Goal: Information Seeking & Learning: Learn about a topic

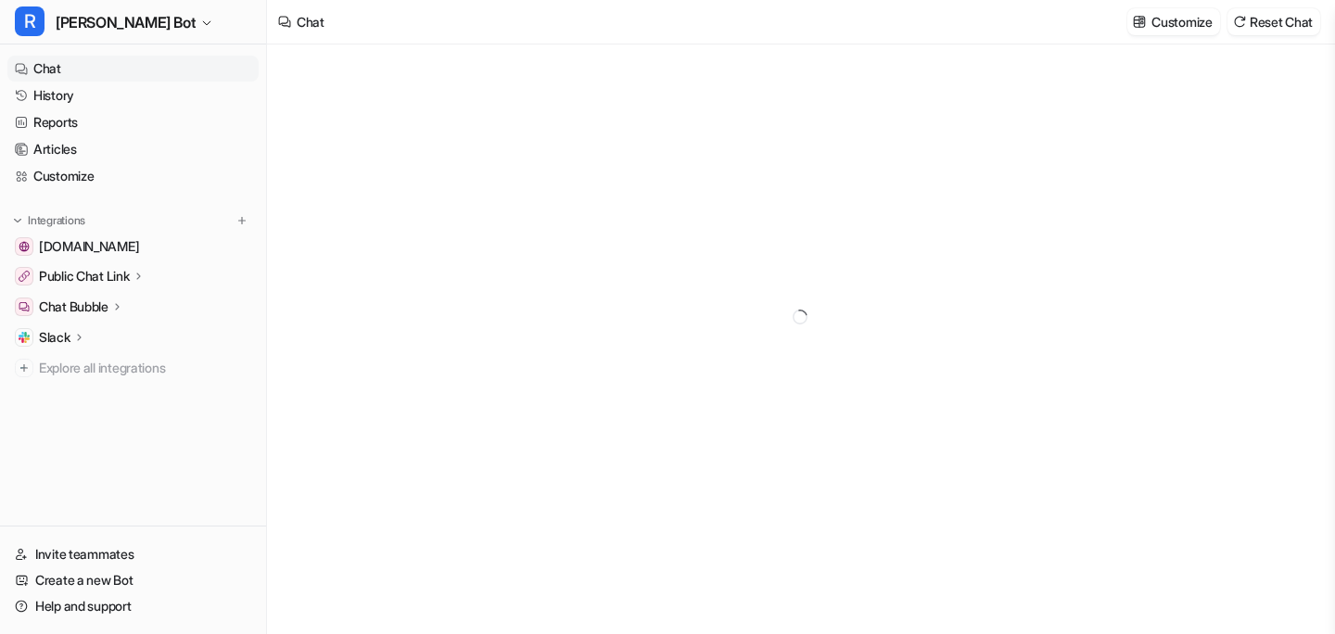
type textarea "**********"
click at [157, 89] on link "History" at bounding box center [132, 95] width 251 height 26
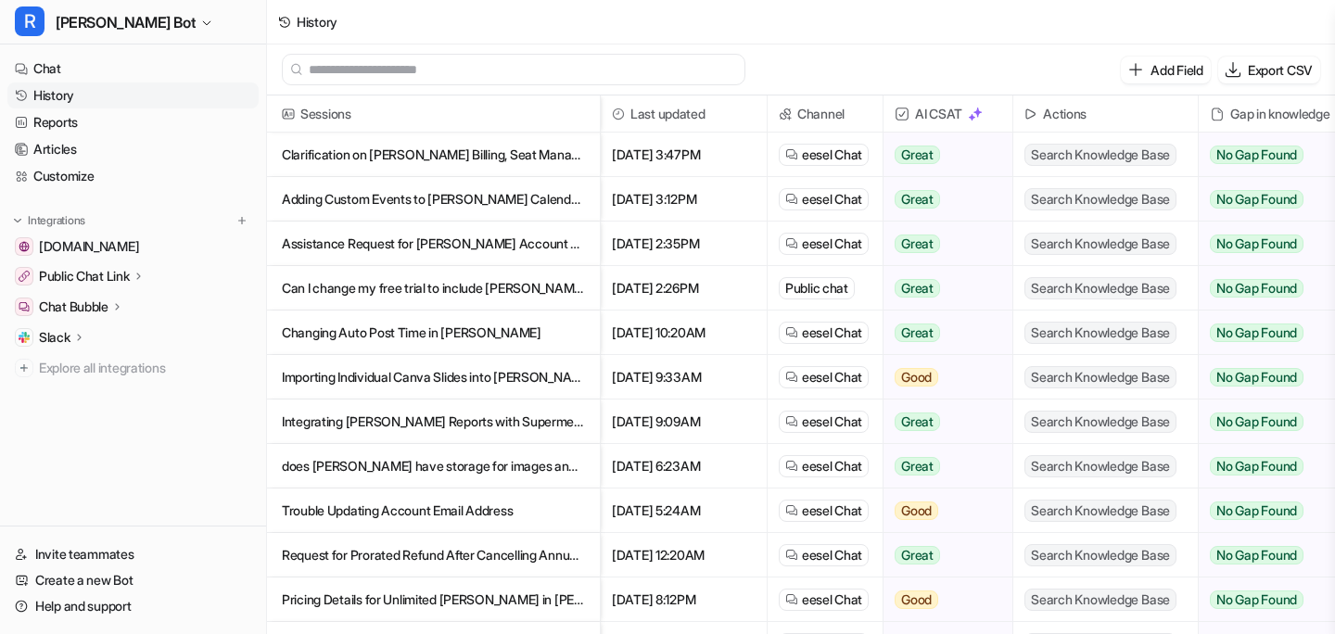
click at [339, 198] on p "Adding Custom Events to [PERSON_NAME] Calendar and Google Calendar Integration" at bounding box center [433, 199] width 303 height 44
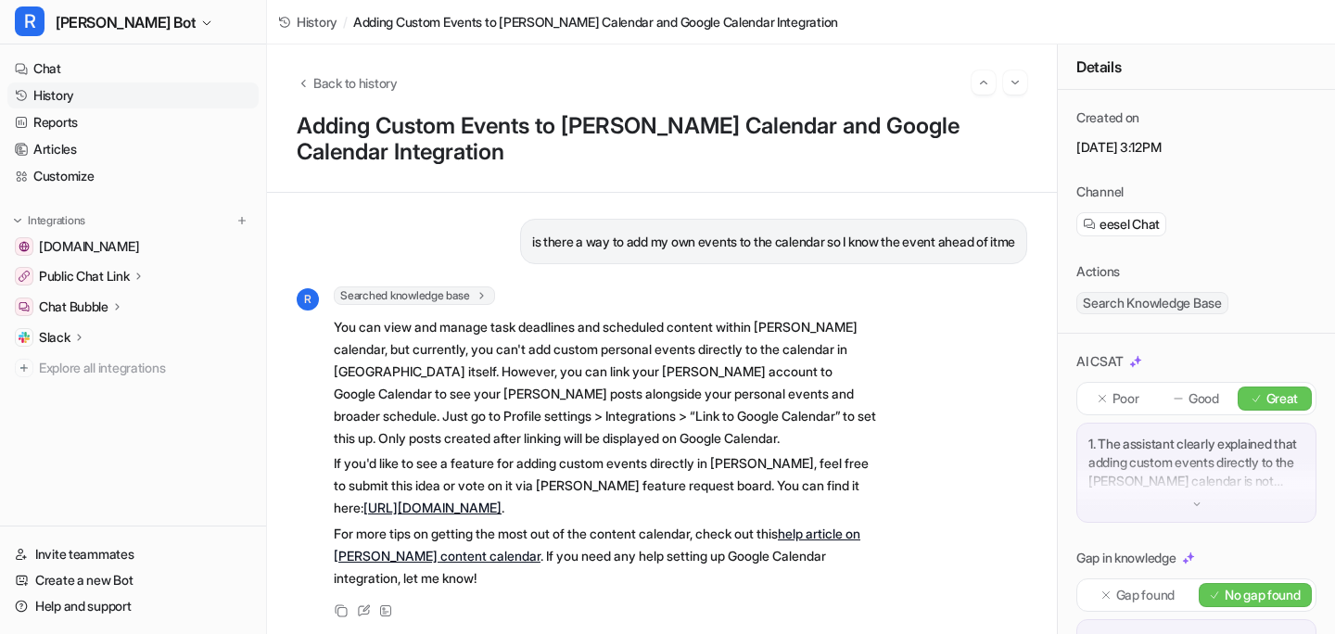
scroll to position [5, 0]
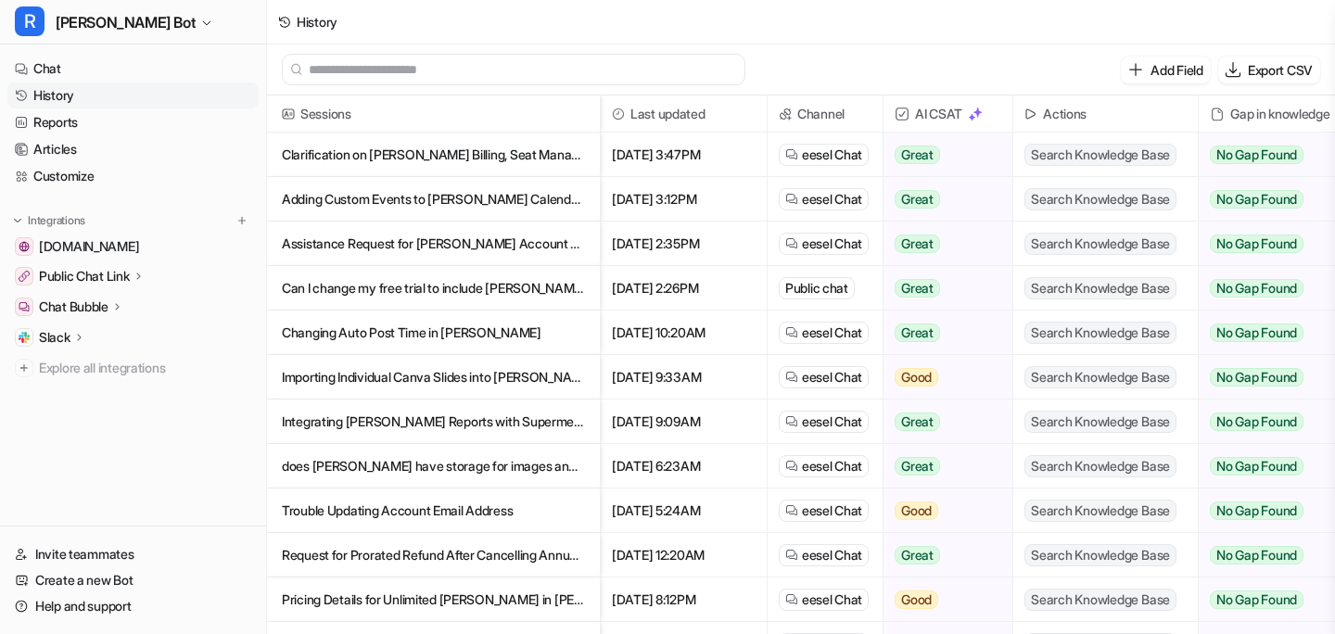
click at [336, 250] on p "Assistance Request for [PERSON_NAME] Account Support" at bounding box center [433, 244] width 303 height 44
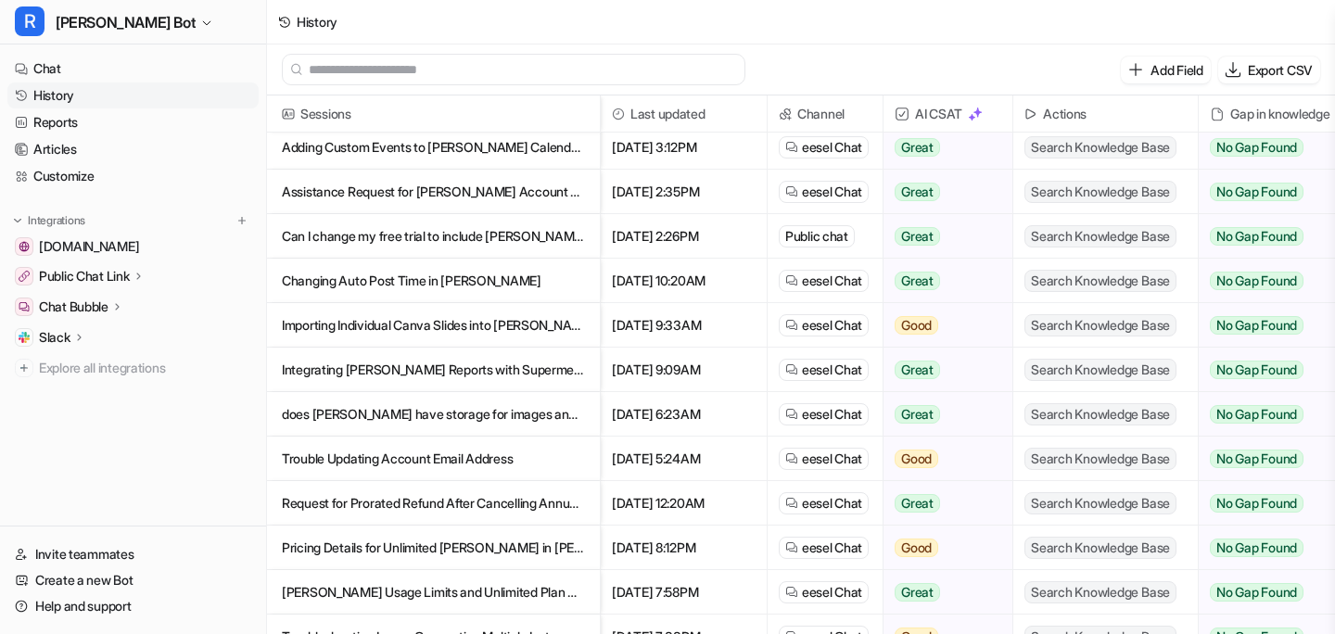
click at [482, 324] on p "Importing Individual Canva Slides into [PERSON_NAME] Without Downloading" at bounding box center [433, 325] width 303 height 44
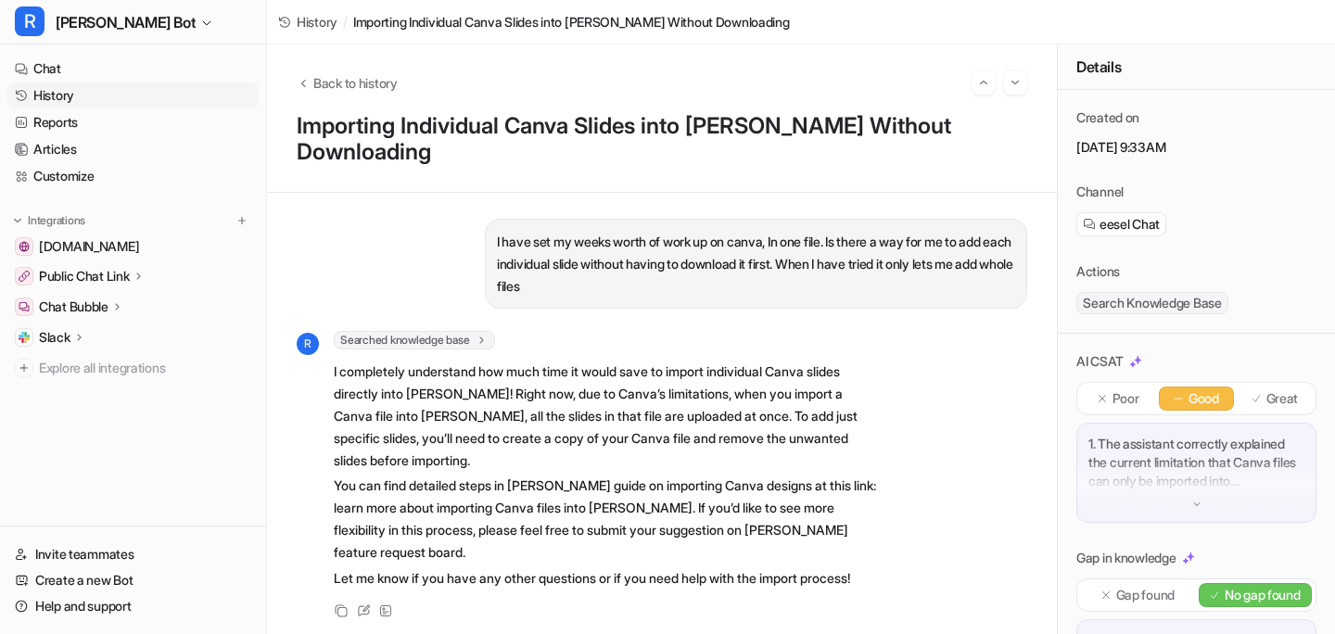
click at [637, 231] on p "I have set my weeks worth of work up on canva, In one file. Is there a way for …" at bounding box center [756, 264] width 518 height 67
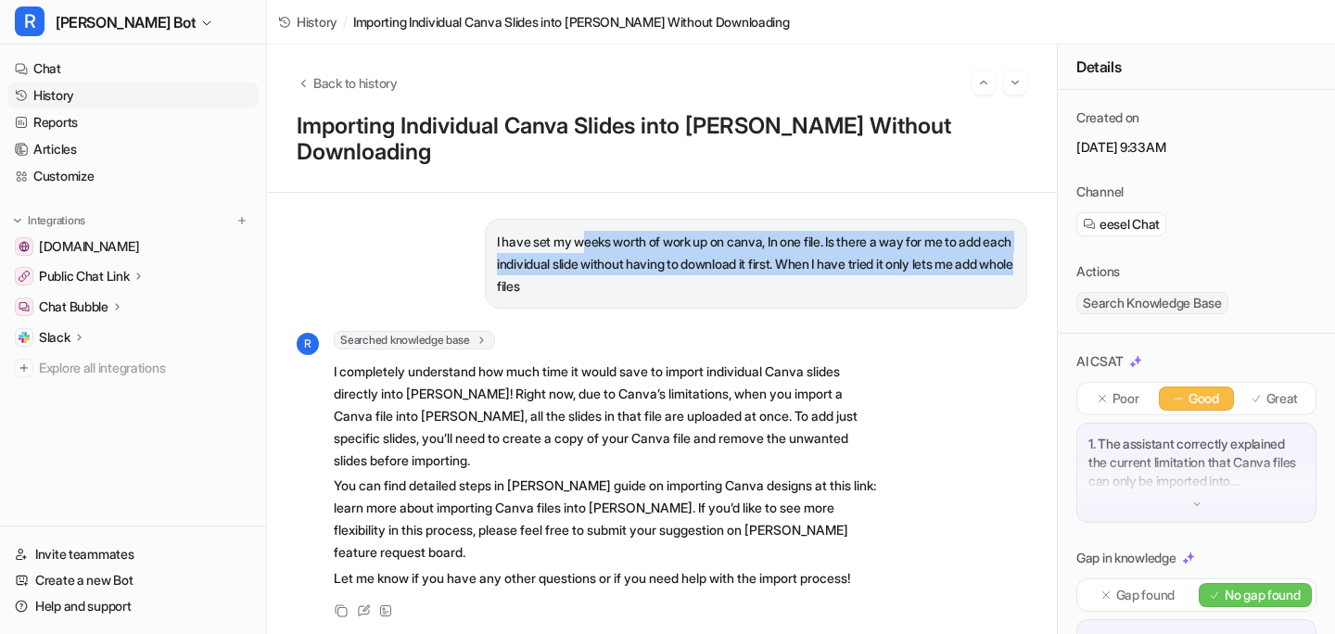
drag, startPoint x: 582, startPoint y: 213, endPoint x: 575, endPoint y: 254, distance: 41.4
click at [575, 254] on p "I have set my weeks worth of work up on canva, In one file. Is there a way for …" at bounding box center [756, 264] width 518 height 67
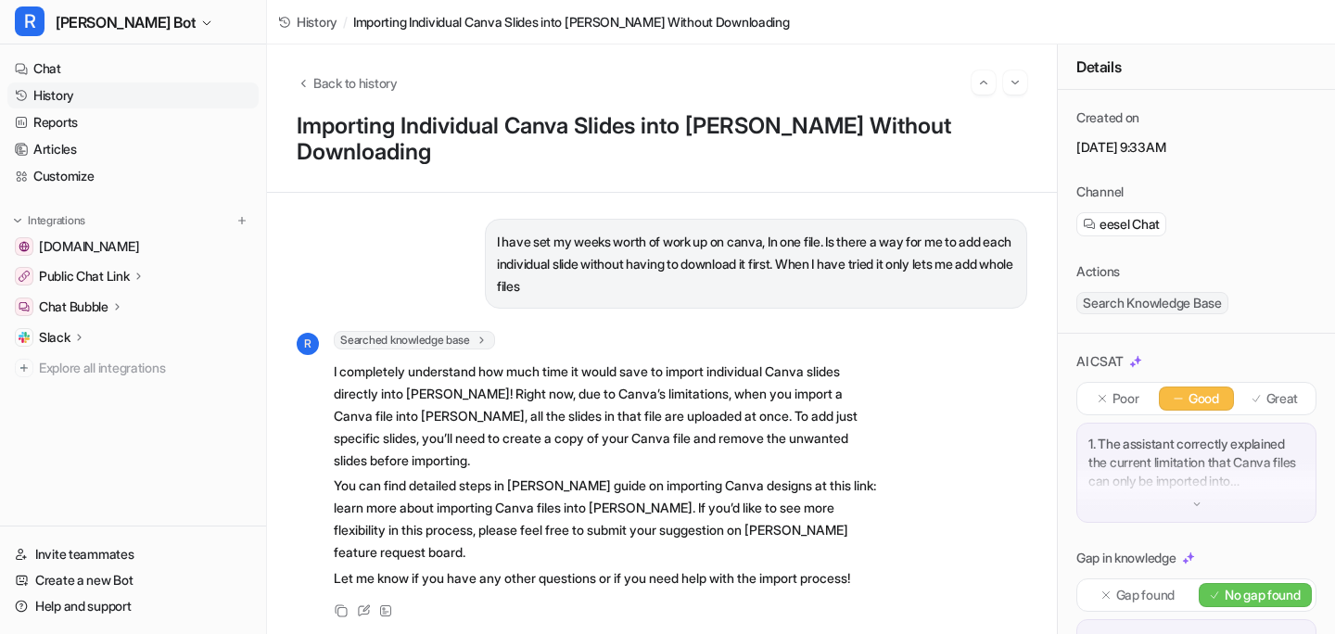
click at [606, 264] on p "I have set my weeks worth of work up on canva, In one file. Is there a way for …" at bounding box center [756, 264] width 518 height 67
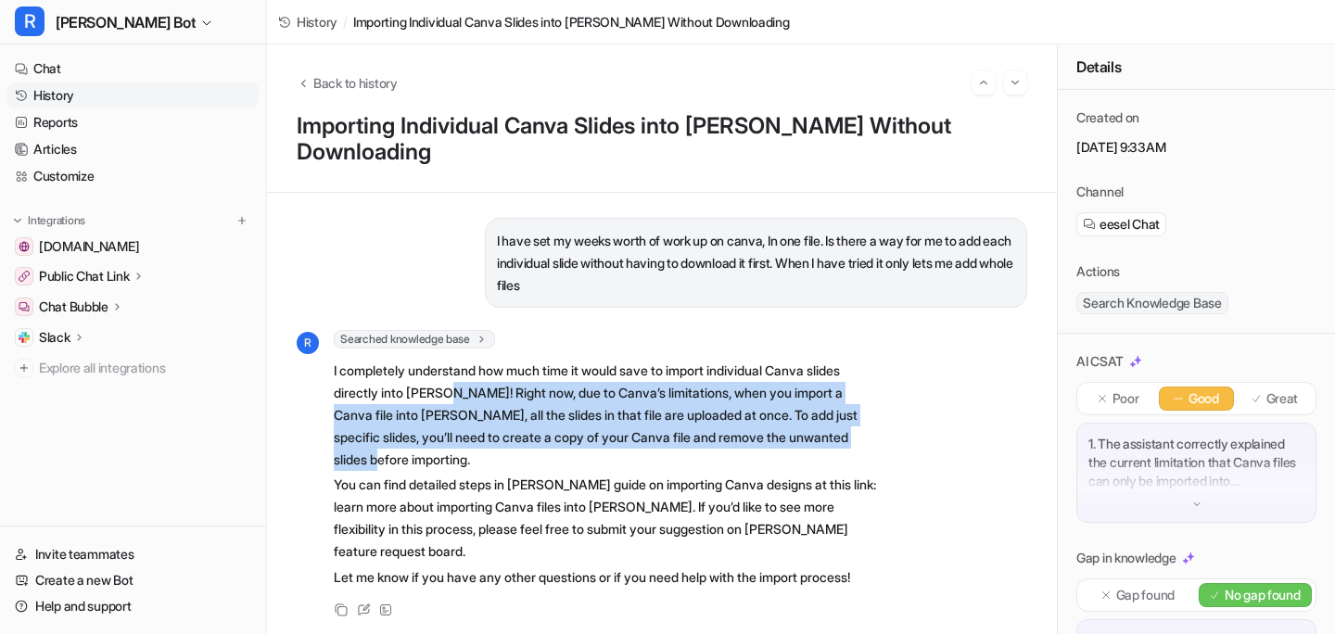
drag, startPoint x: 442, startPoint y: 361, endPoint x: 451, endPoint y: 439, distance: 78.4
click at [451, 439] on p "I completely understand how much time it would save to import individual Canva …" at bounding box center [605, 415] width 542 height 111
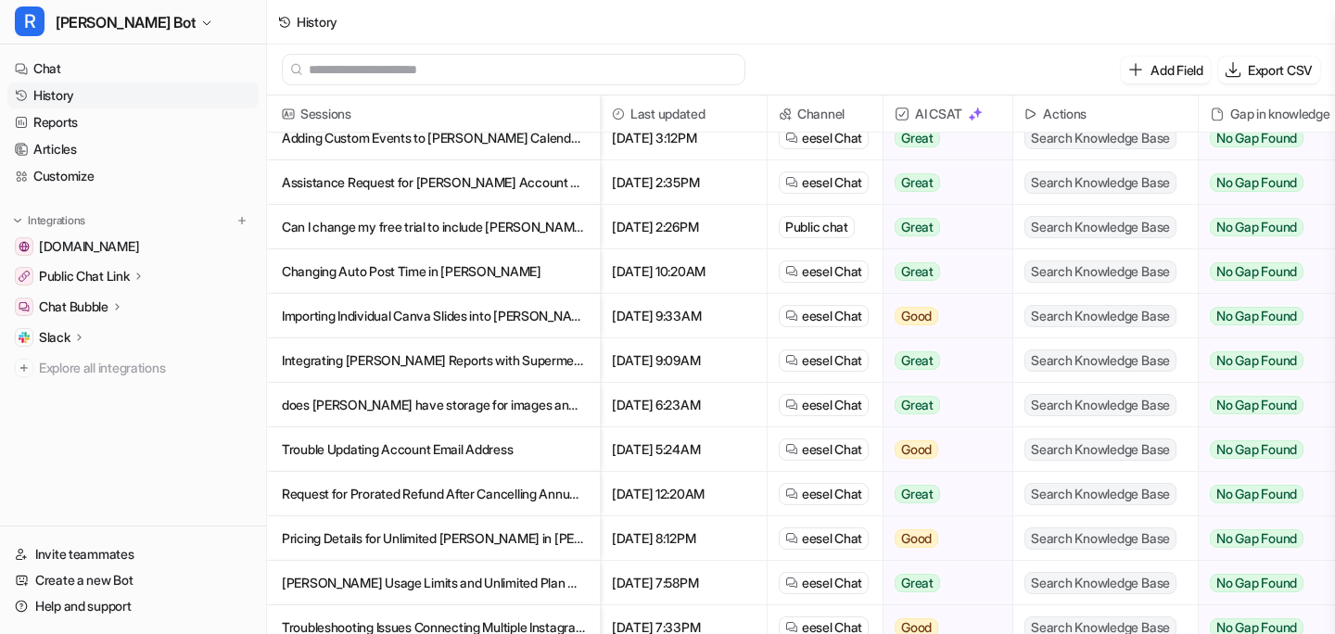
scroll to position [66, 0]
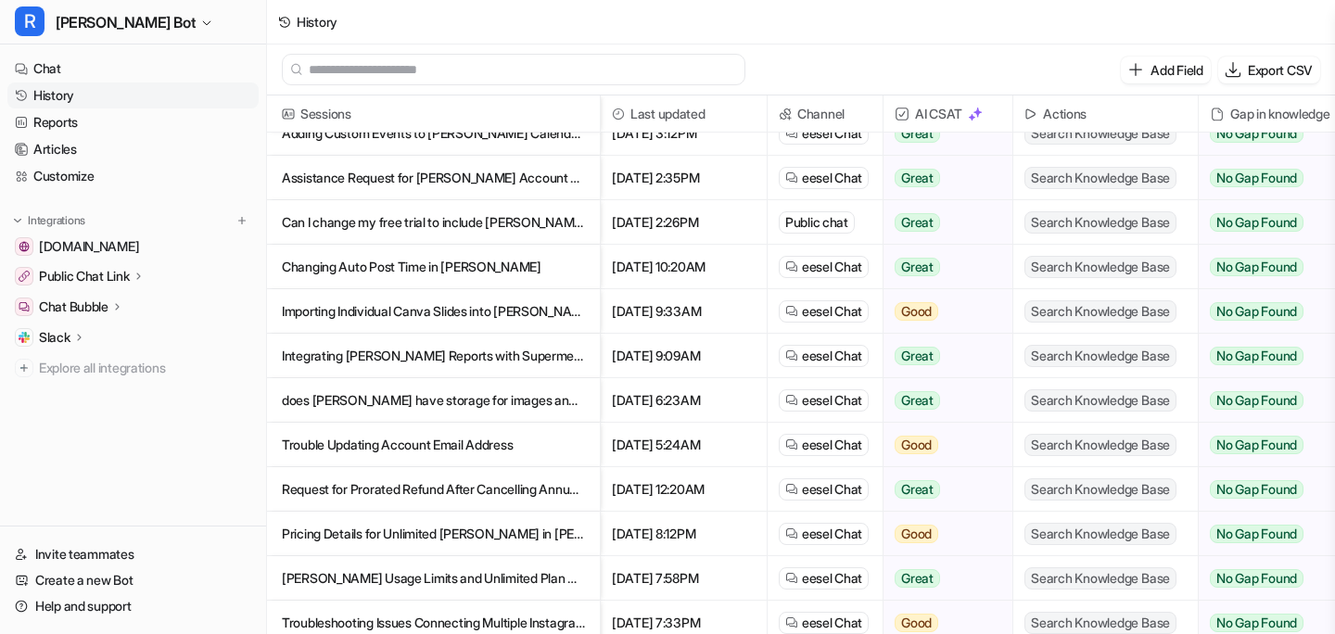
click at [368, 395] on p "does [PERSON_NAME] have storage for images and videos for each social space" at bounding box center [433, 400] width 303 height 44
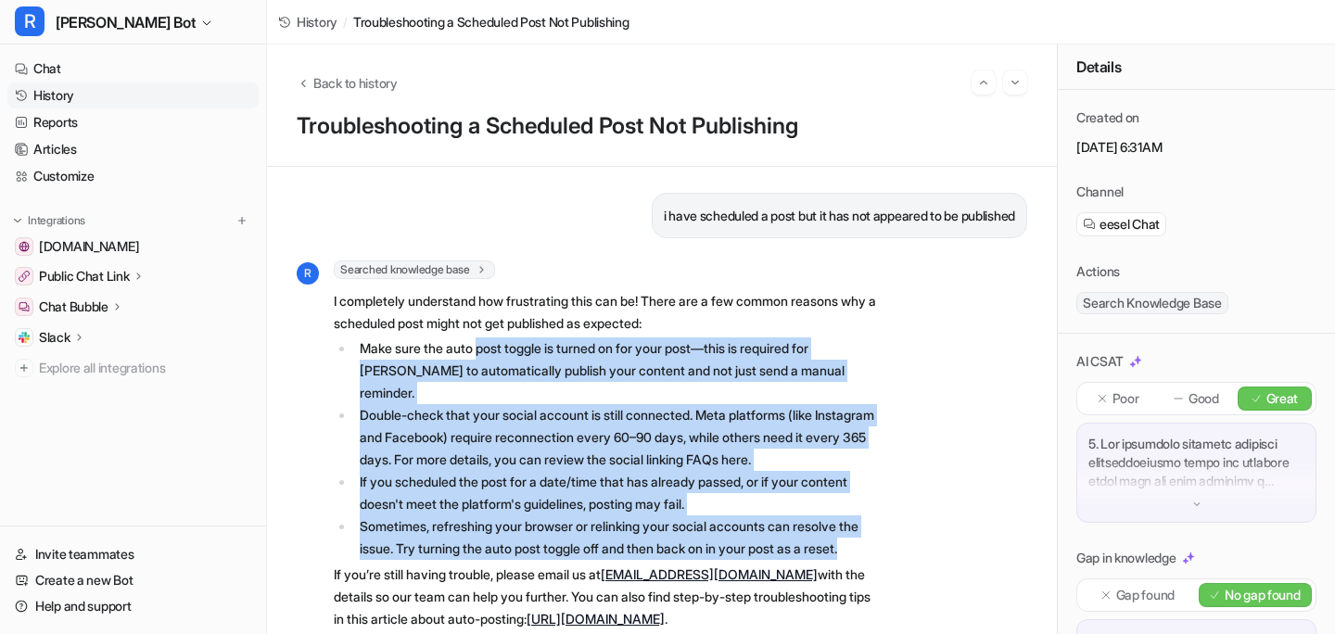
drag, startPoint x: 485, startPoint y: 349, endPoint x: 480, endPoint y: 574, distance: 224.3
click at [480, 560] on ul "Make sure the auto post toggle is turned on for your post—this is required for …" at bounding box center [605, 448] width 542 height 222
click at [480, 560] on li "Sometimes, refreshing your browser or relinking your social accounts can resolv…" at bounding box center [615, 537] width 522 height 44
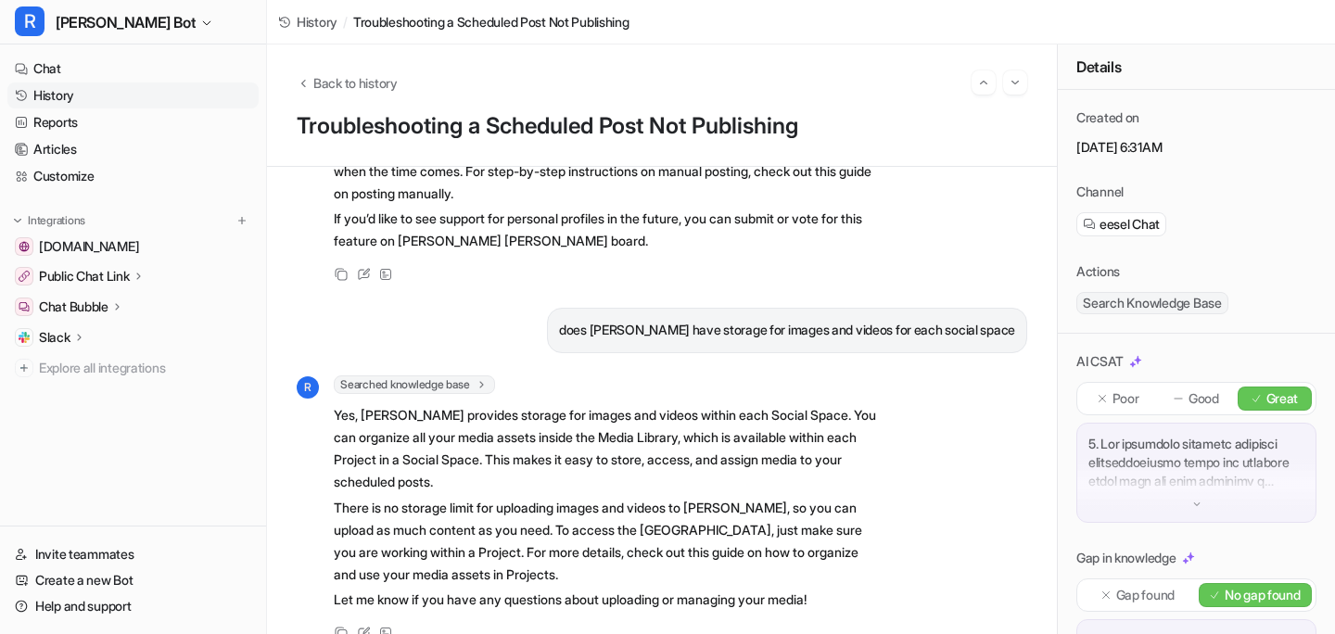
scroll to position [2049, 0]
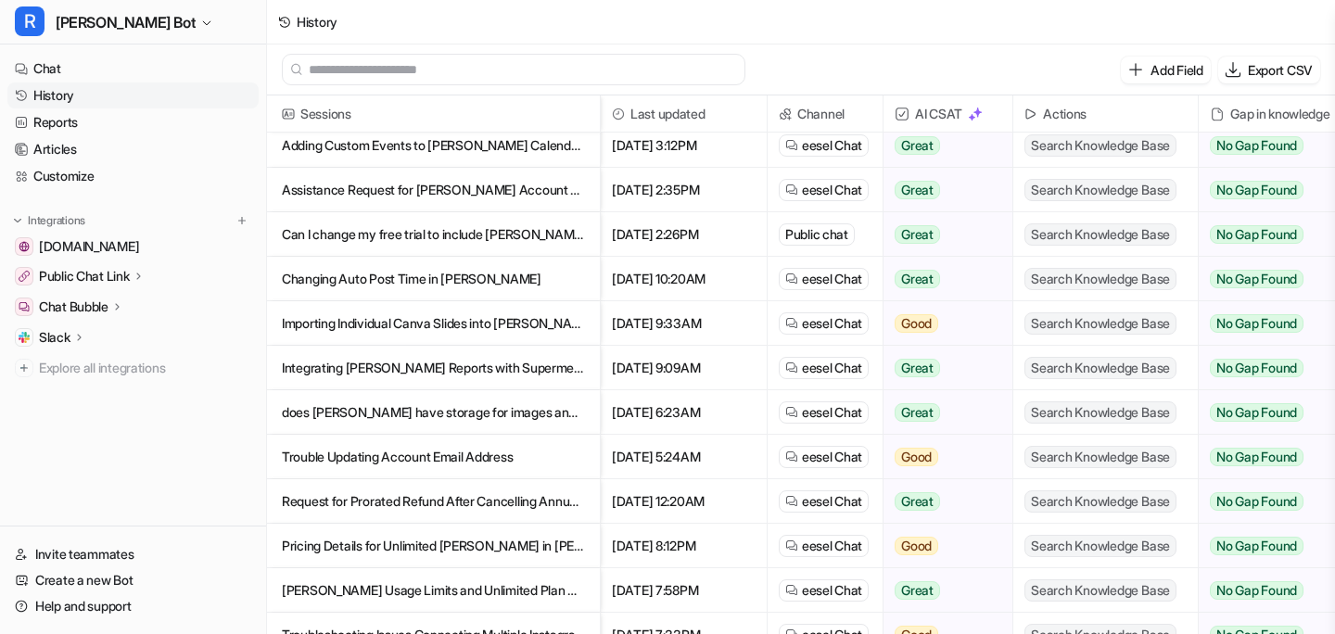
scroll to position [57, 0]
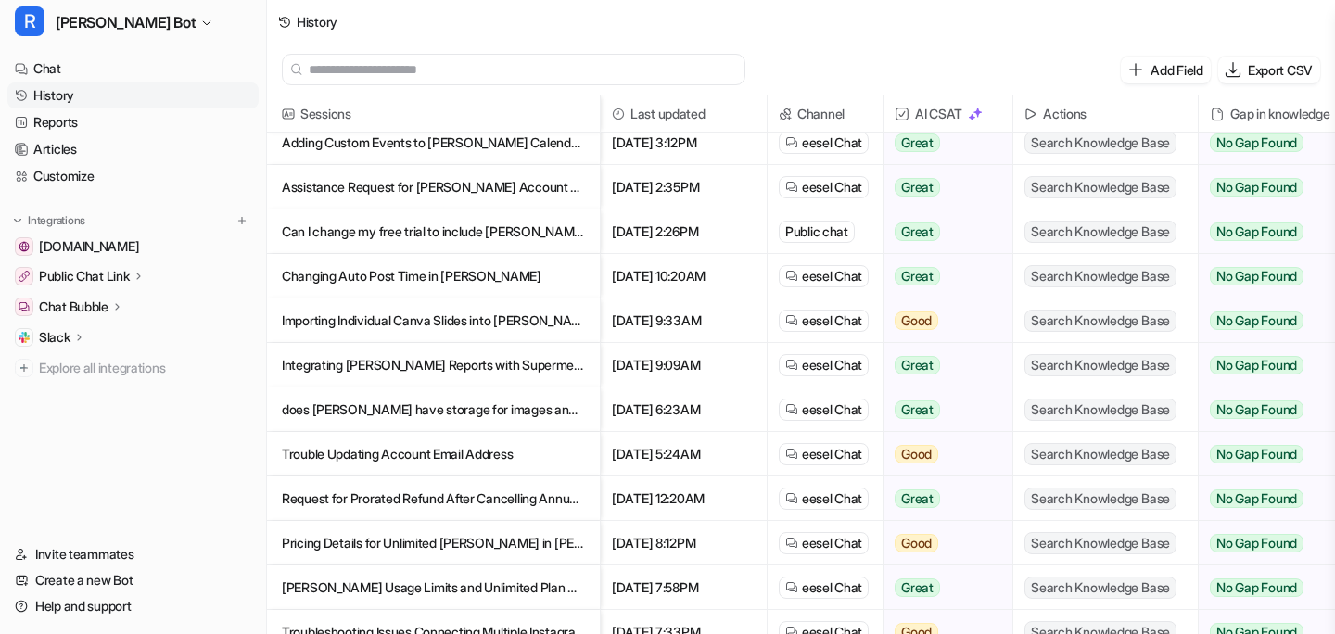
click at [487, 497] on p "Request for Prorated Refund After Cancelling Annual Subscription" at bounding box center [433, 498] width 303 height 44
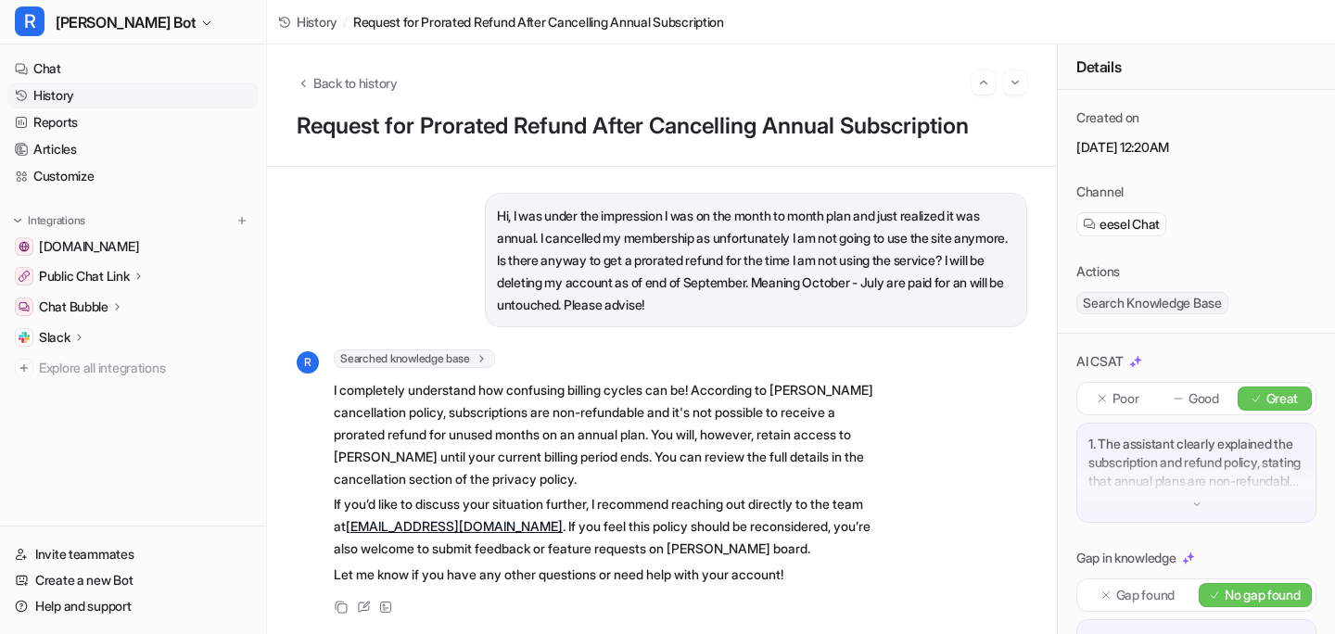
scroll to position [1, 0]
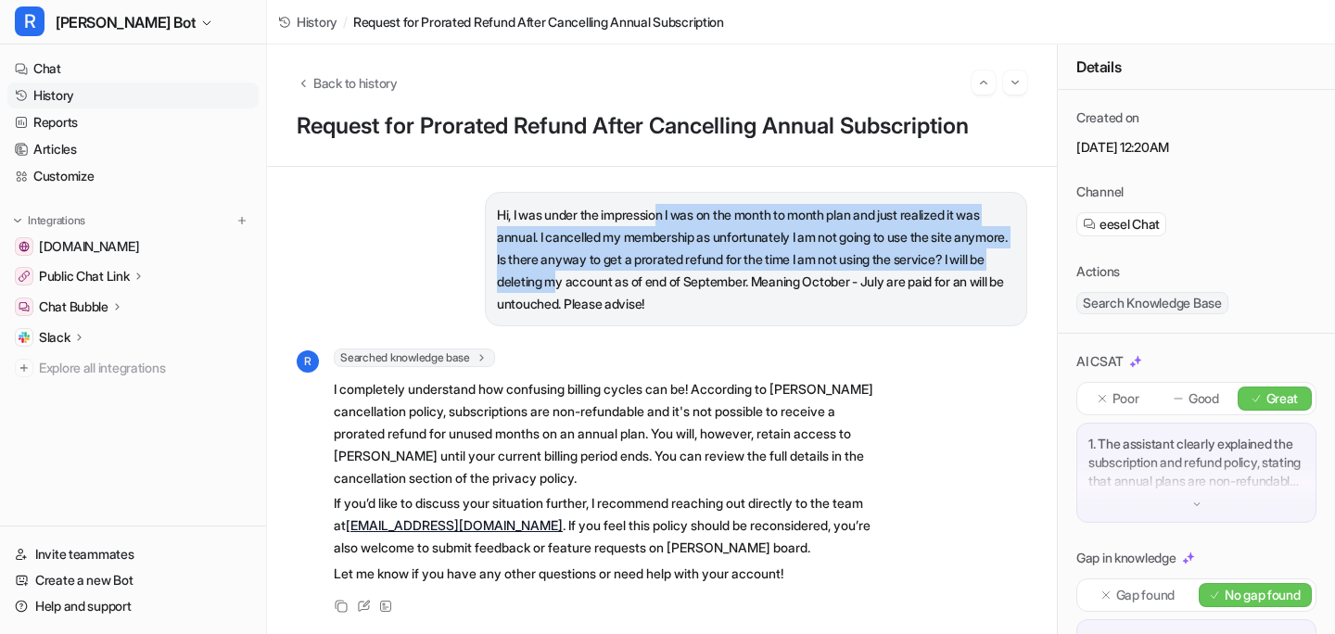
drag, startPoint x: 664, startPoint y: 210, endPoint x: 656, endPoint y: 279, distance: 69.0
click at [656, 279] on p "Hi, I was under the impression I was on the month to month plan and just realiz…" at bounding box center [756, 259] width 518 height 111
click at [707, 291] on p "Hi, I was under the impression I was on the month to month plan and just realiz…" at bounding box center [756, 259] width 518 height 111
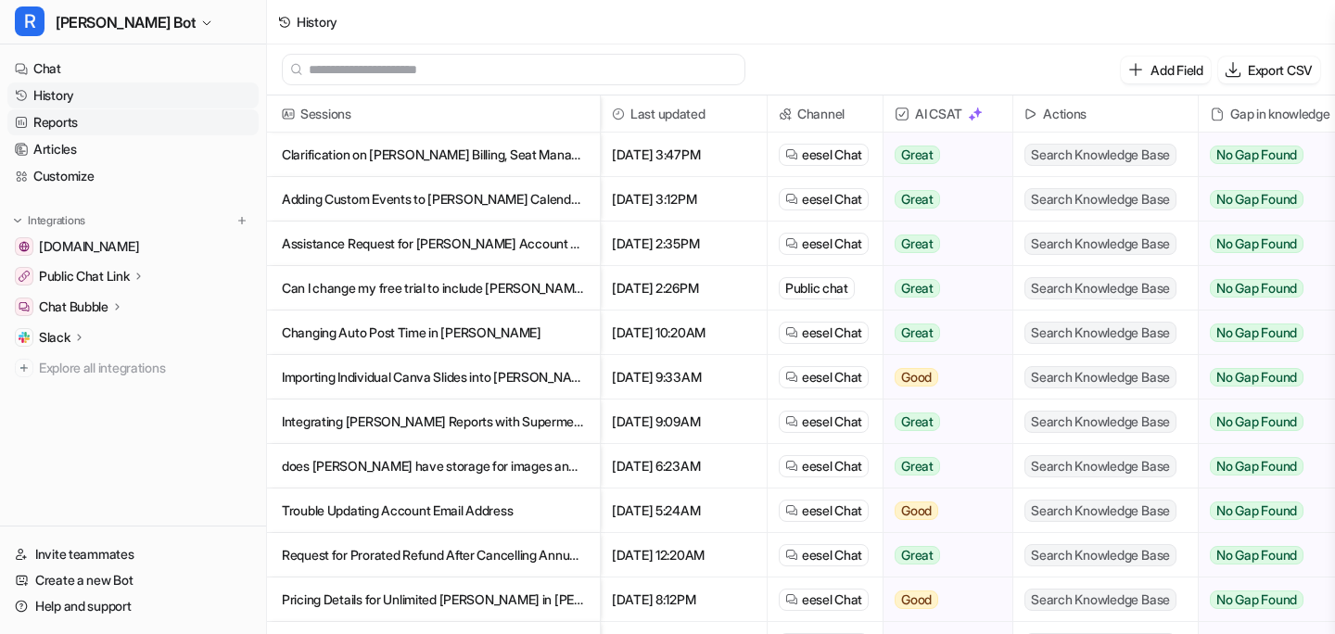
click at [76, 130] on link "Reports" at bounding box center [132, 122] width 251 height 26
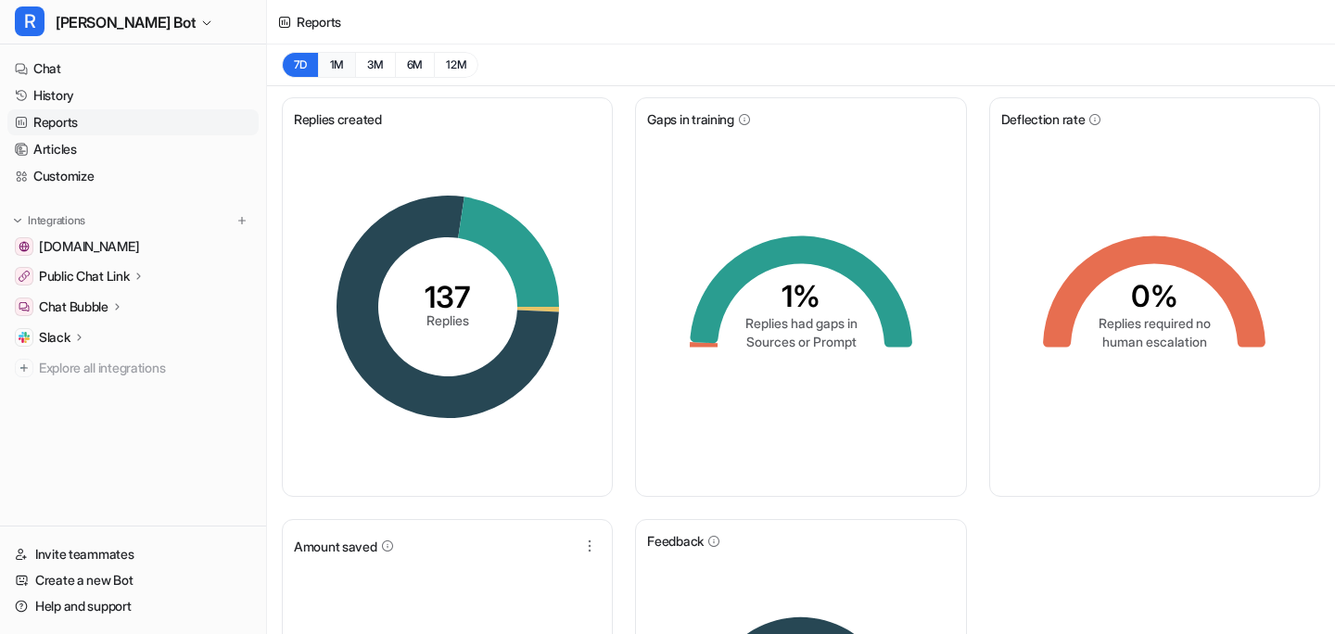
click at [346, 64] on button "1M" at bounding box center [337, 65] width 38 height 26
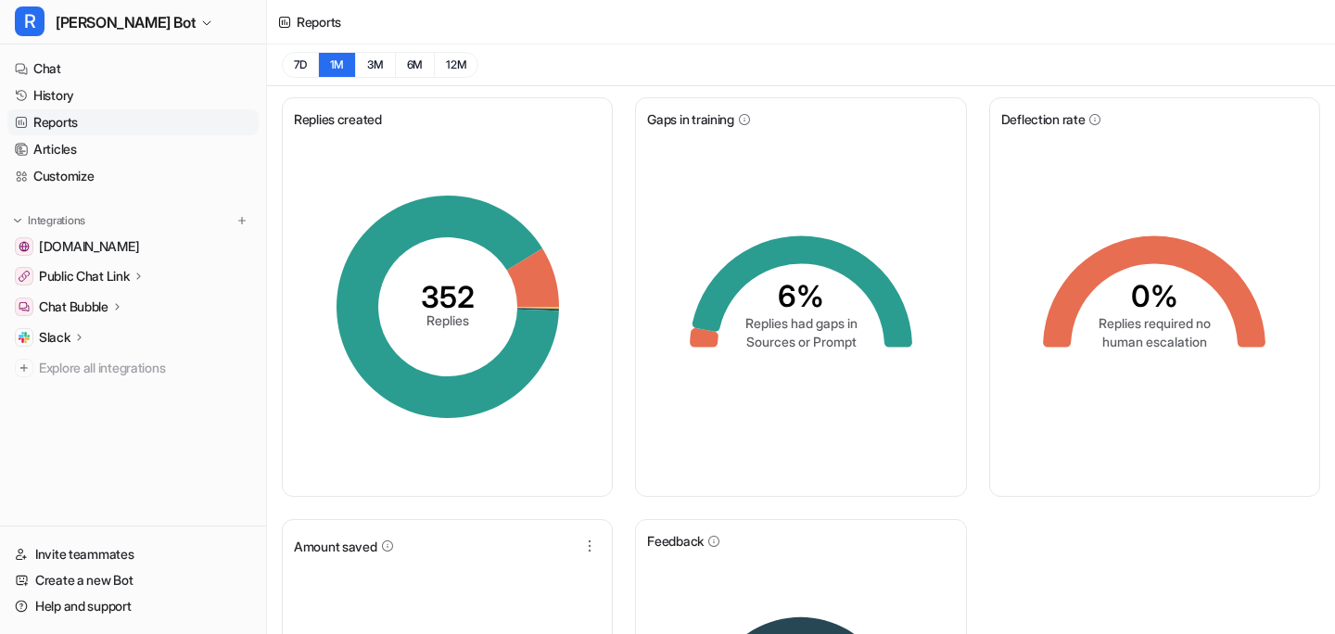
click at [63, 344] on p "Slack" at bounding box center [55, 337] width 32 height 19
click at [73, 101] on link "History" at bounding box center [132, 95] width 251 height 26
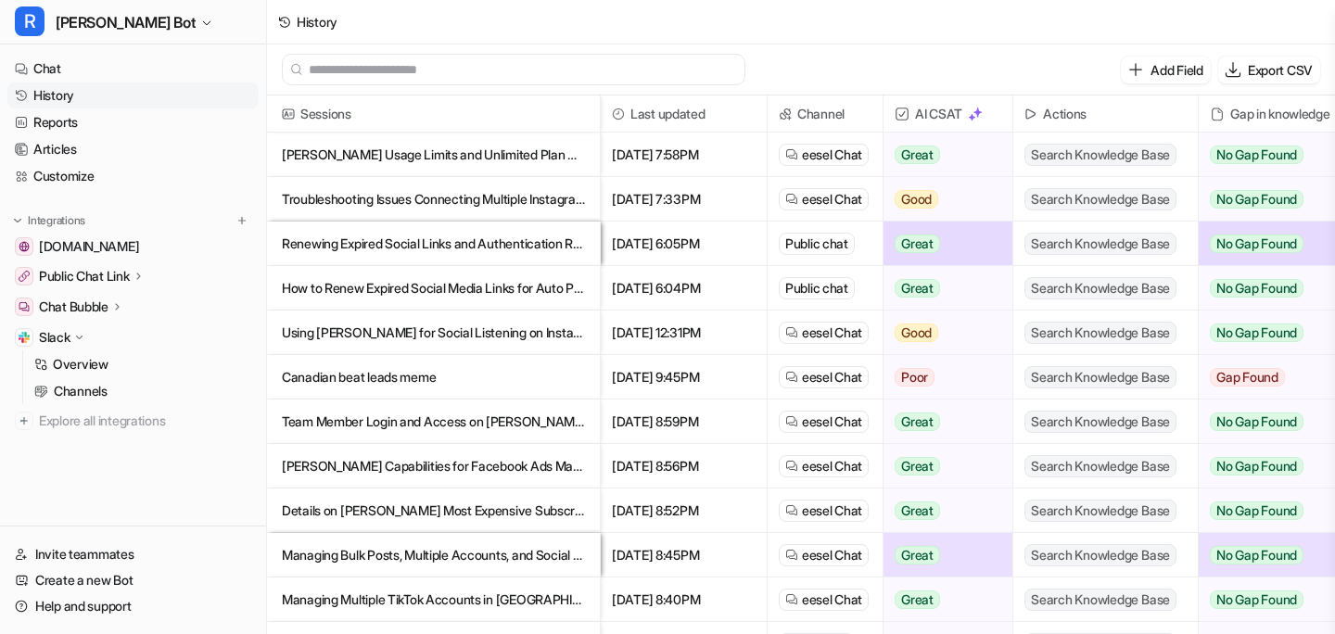
scroll to position [492, 0]
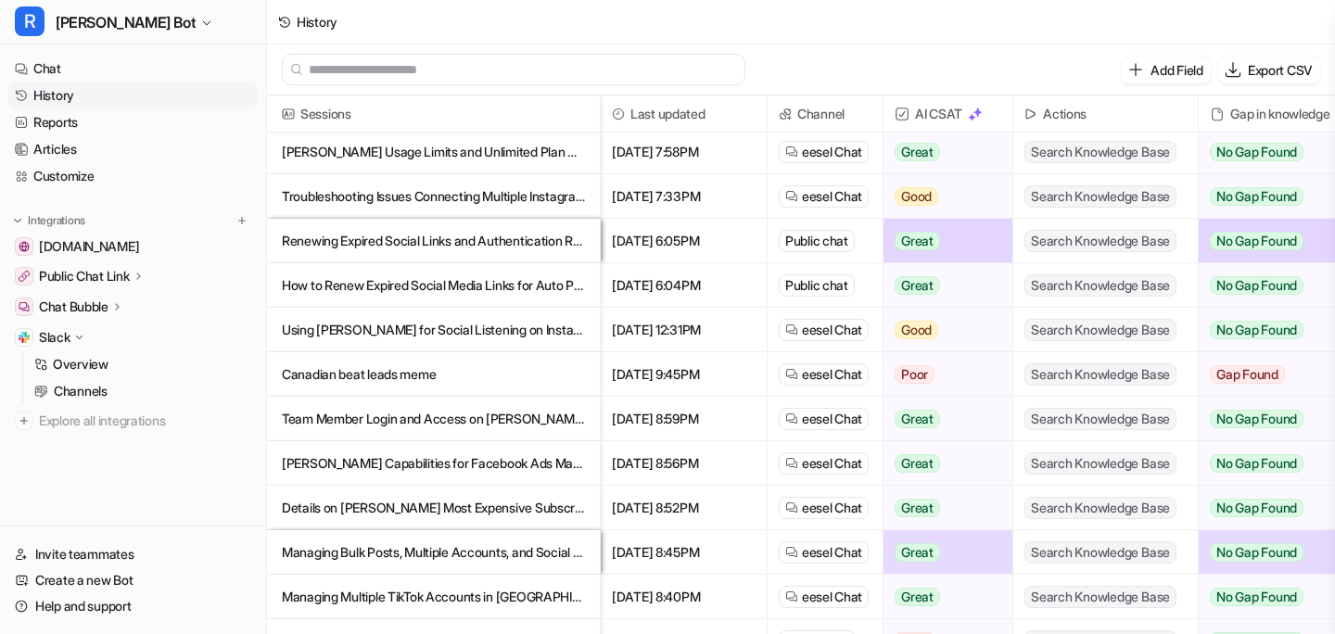
click at [396, 332] on p "Using [PERSON_NAME] for Social Listening on Instagram with [PERSON_NAME]" at bounding box center [433, 330] width 303 height 44
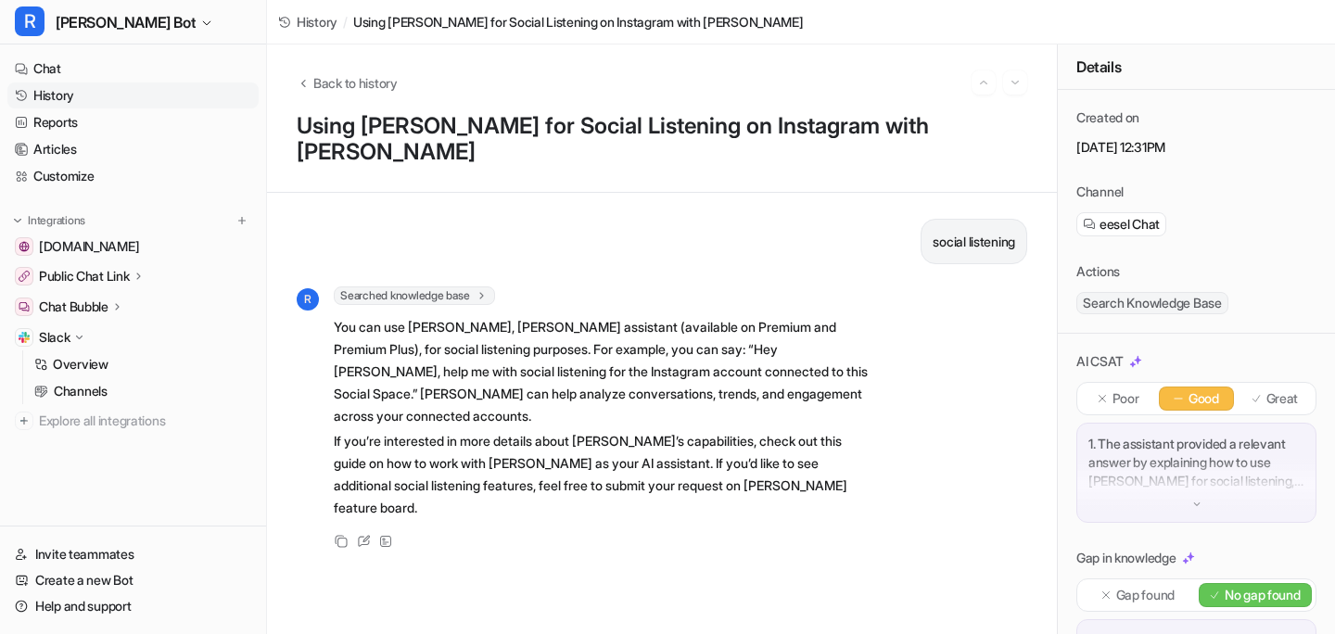
drag, startPoint x: 572, startPoint y: 289, endPoint x: 590, endPoint y: 412, distance: 124.7
click at [590, 412] on span "You can use [PERSON_NAME], [PERSON_NAME] assistant (available on Premium and Pr…" at bounding box center [605, 417] width 542 height 210
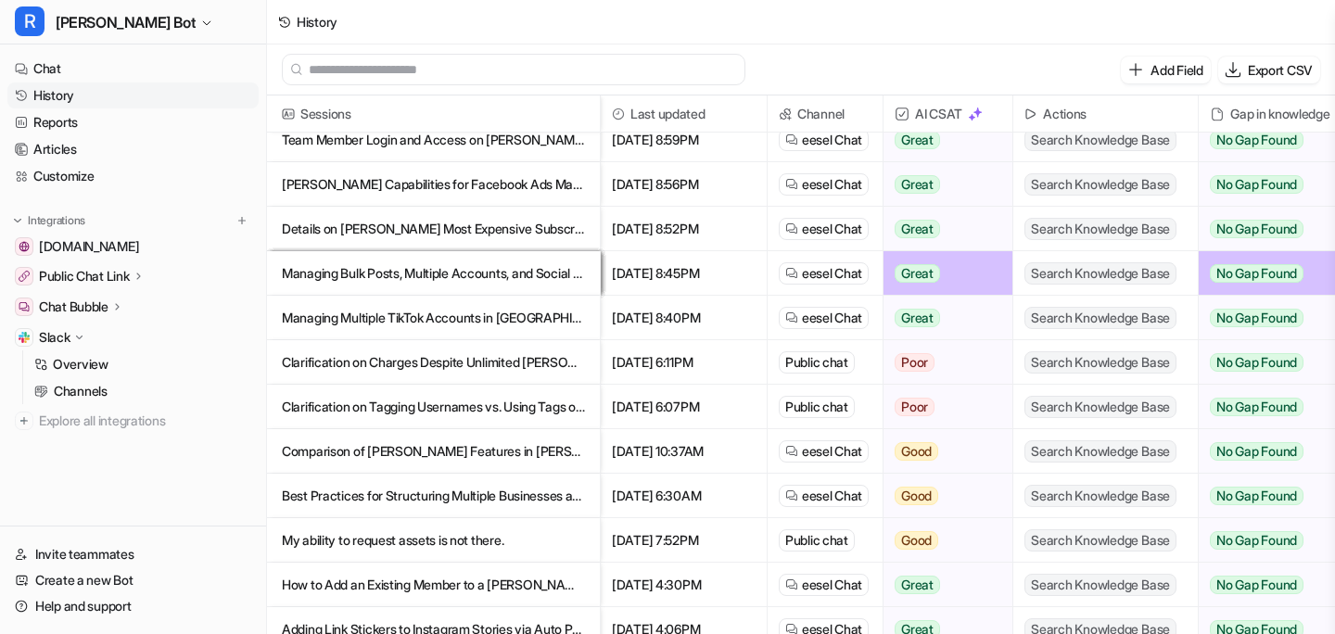
scroll to position [772, 0]
click at [435, 364] on p "Clarification on Charges Despite Unlimited [PERSON_NAME] Usage Plan" at bounding box center [433, 361] width 303 height 44
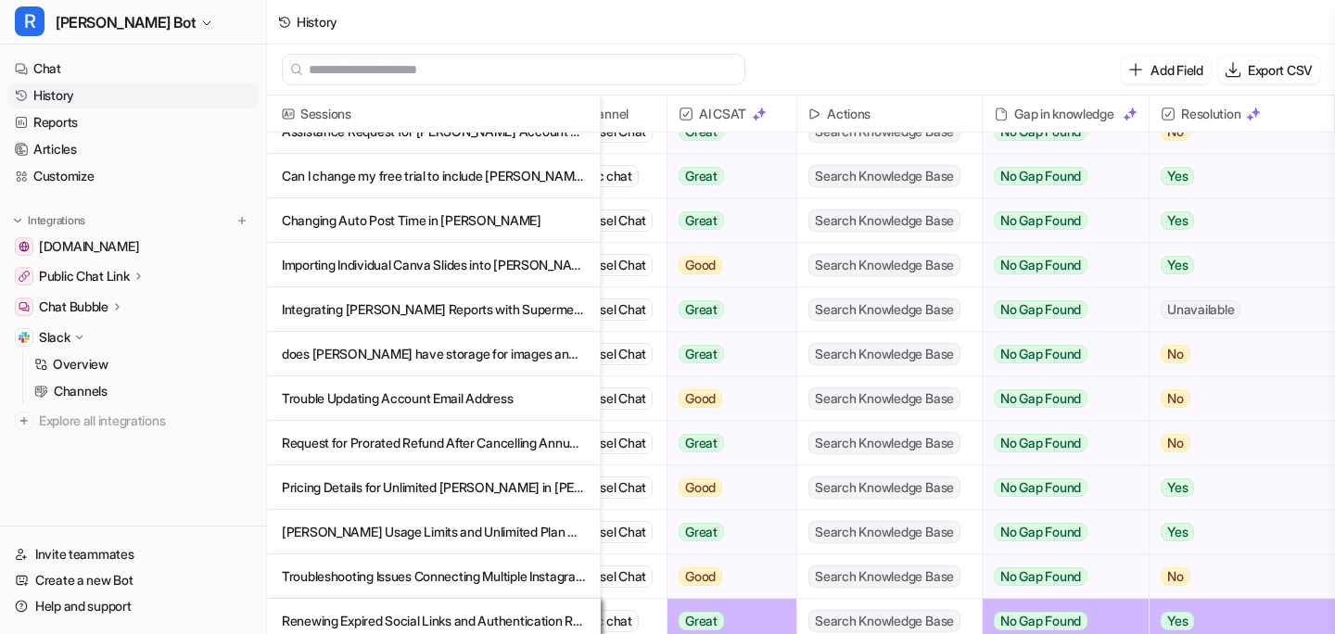
scroll to position [0, 216]
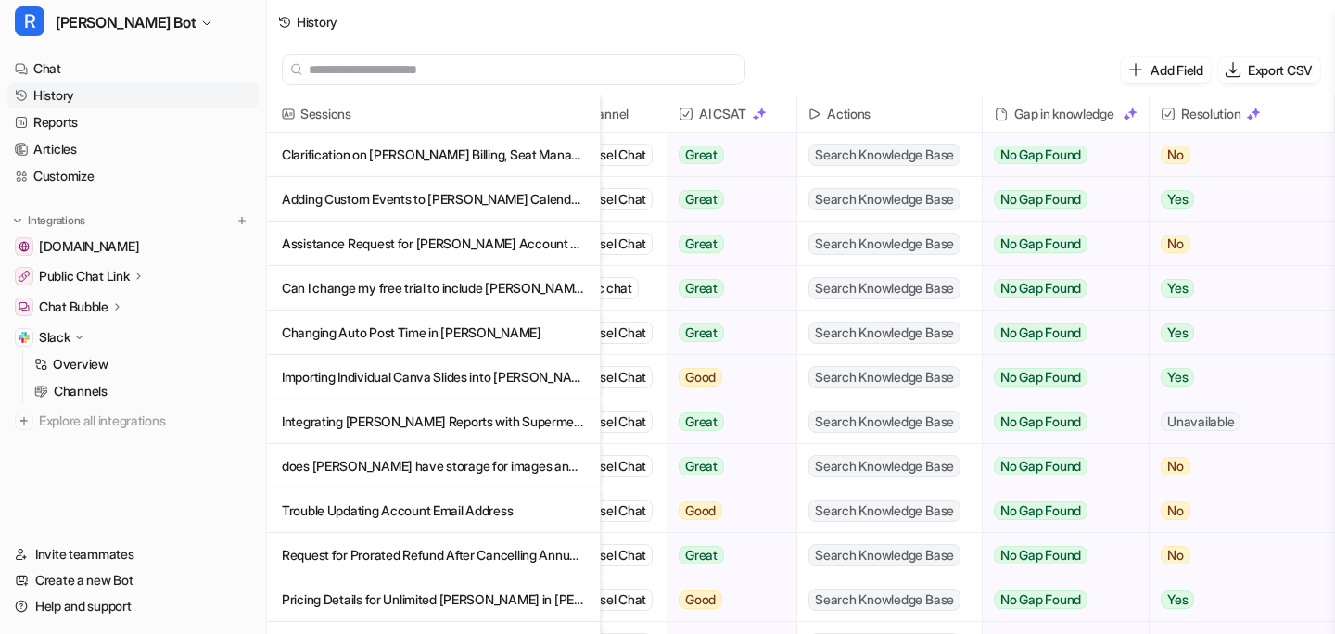
click at [877, 44] on div "History" at bounding box center [801, 22] width 1068 height 44
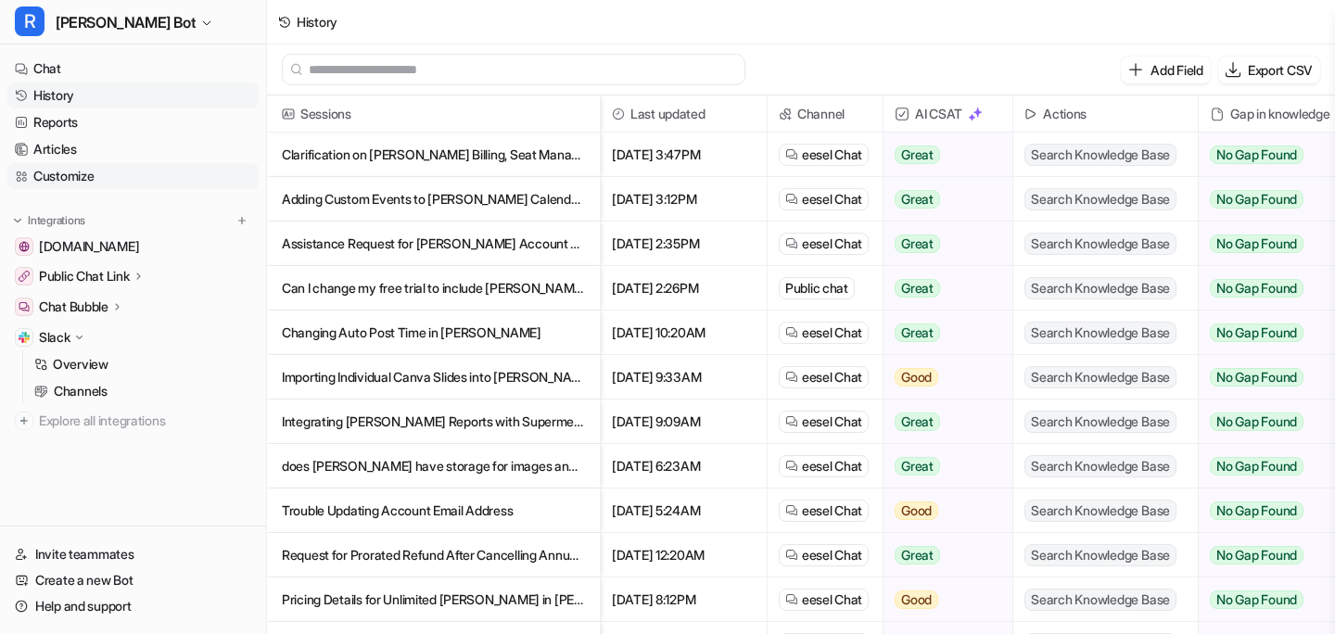
click at [90, 168] on link "Customize" at bounding box center [132, 176] width 251 height 26
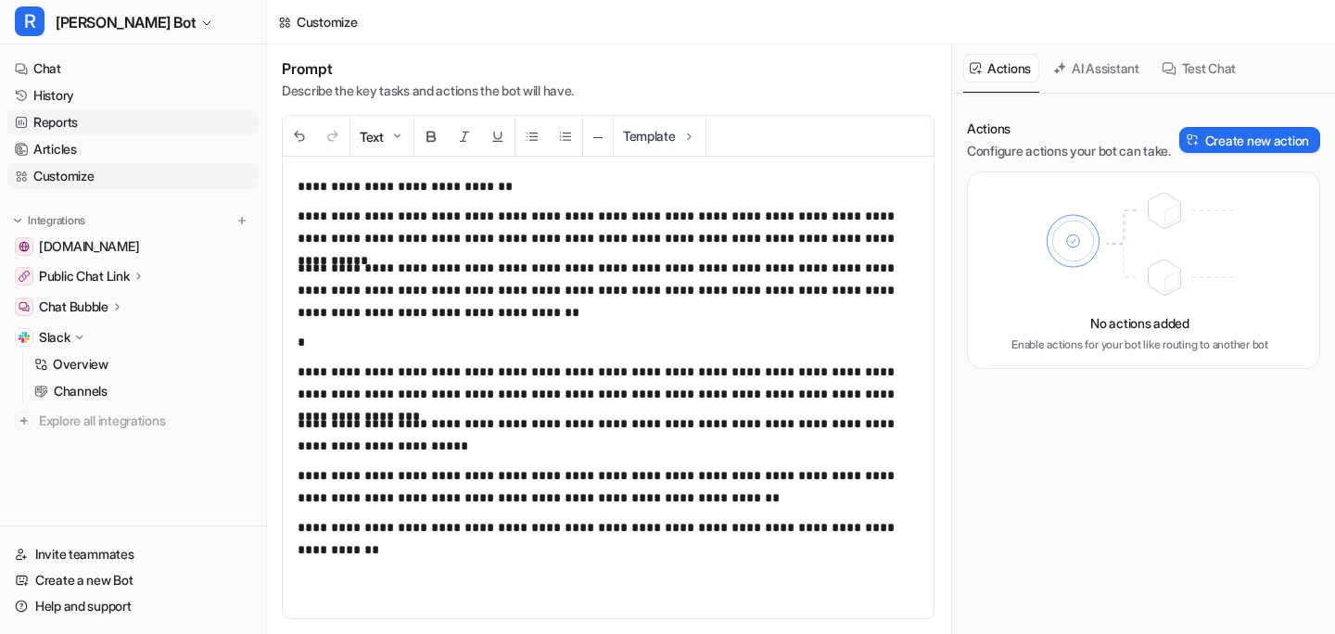
click at [76, 117] on link "Reports" at bounding box center [132, 122] width 251 height 26
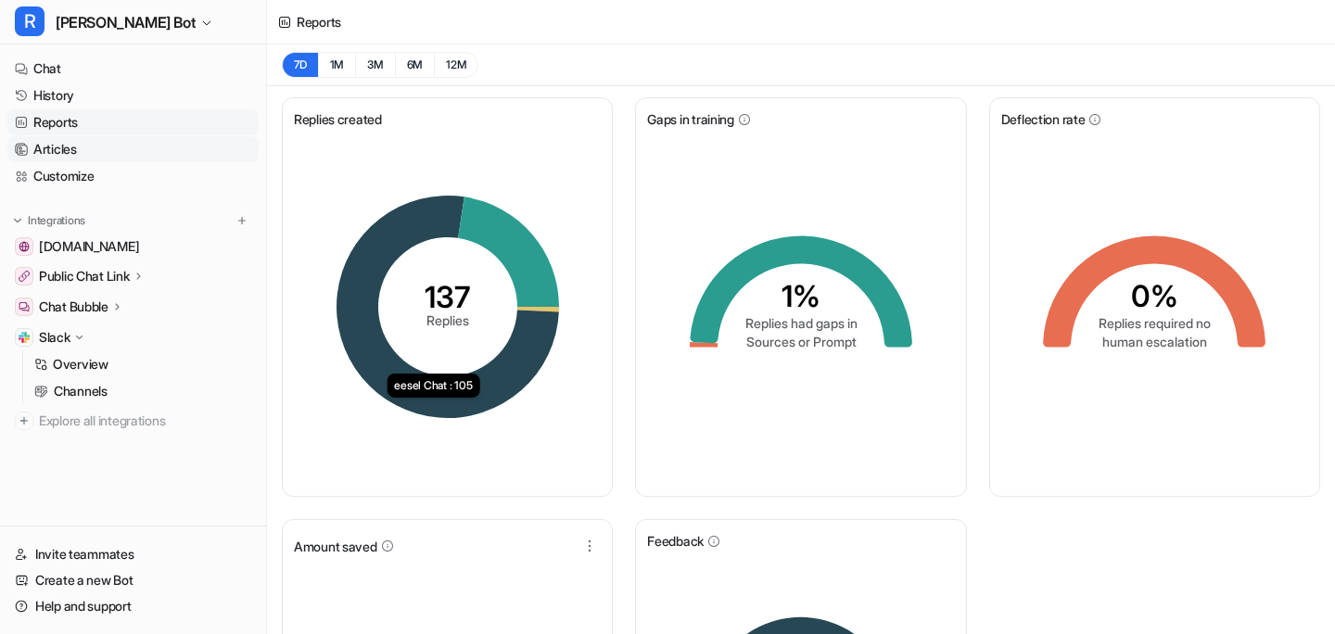
click at [89, 157] on link "Articles" at bounding box center [132, 149] width 251 height 26
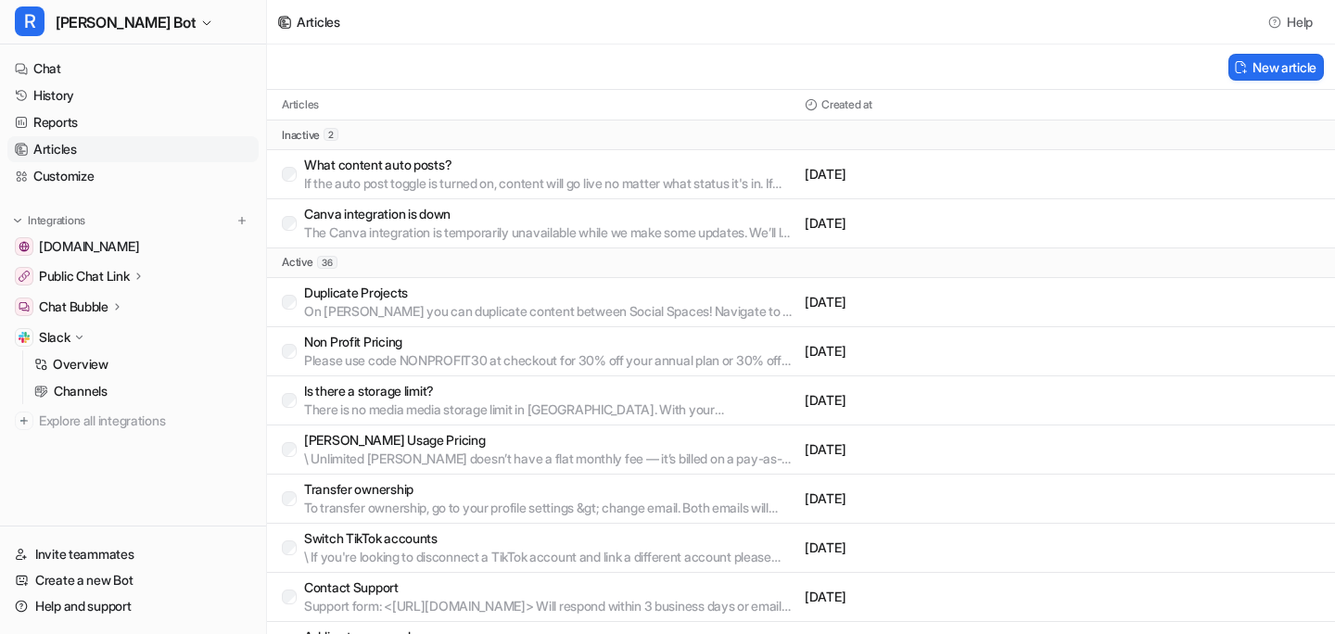
click at [81, 335] on icon at bounding box center [79, 337] width 14 height 13
click at [123, 246] on link "[DOMAIN_NAME]" at bounding box center [132, 247] width 251 height 26
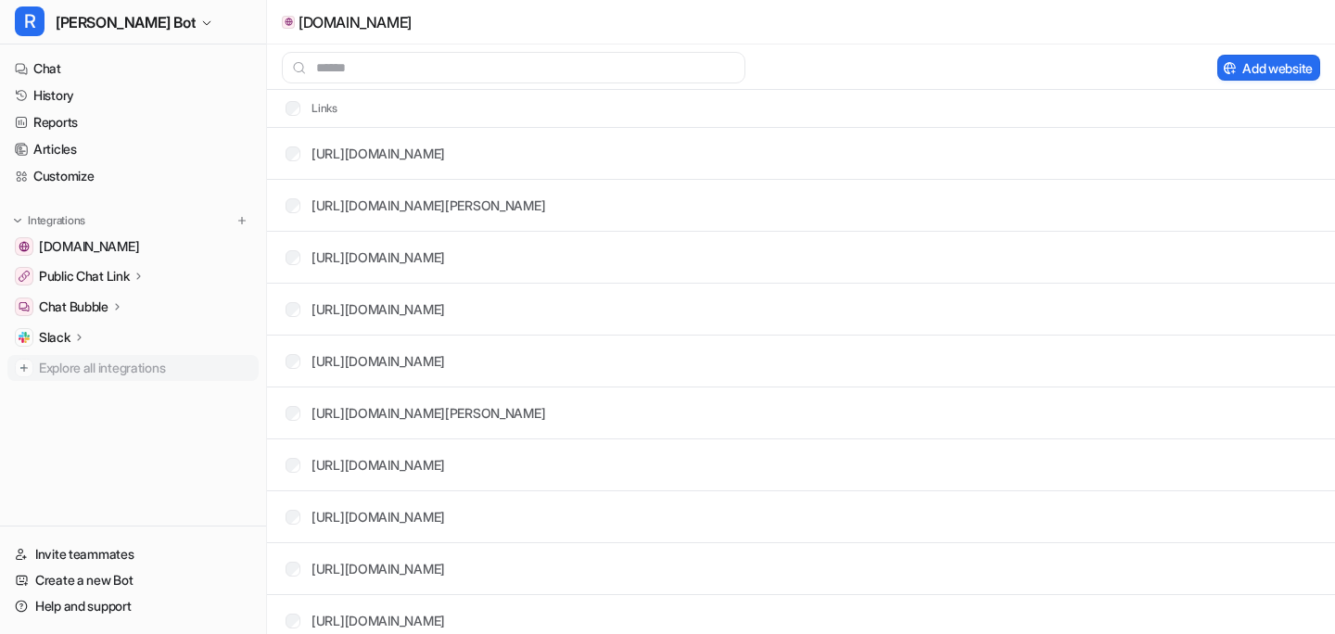
click at [118, 367] on span "Explore all integrations" at bounding box center [145, 368] width 212 height 30
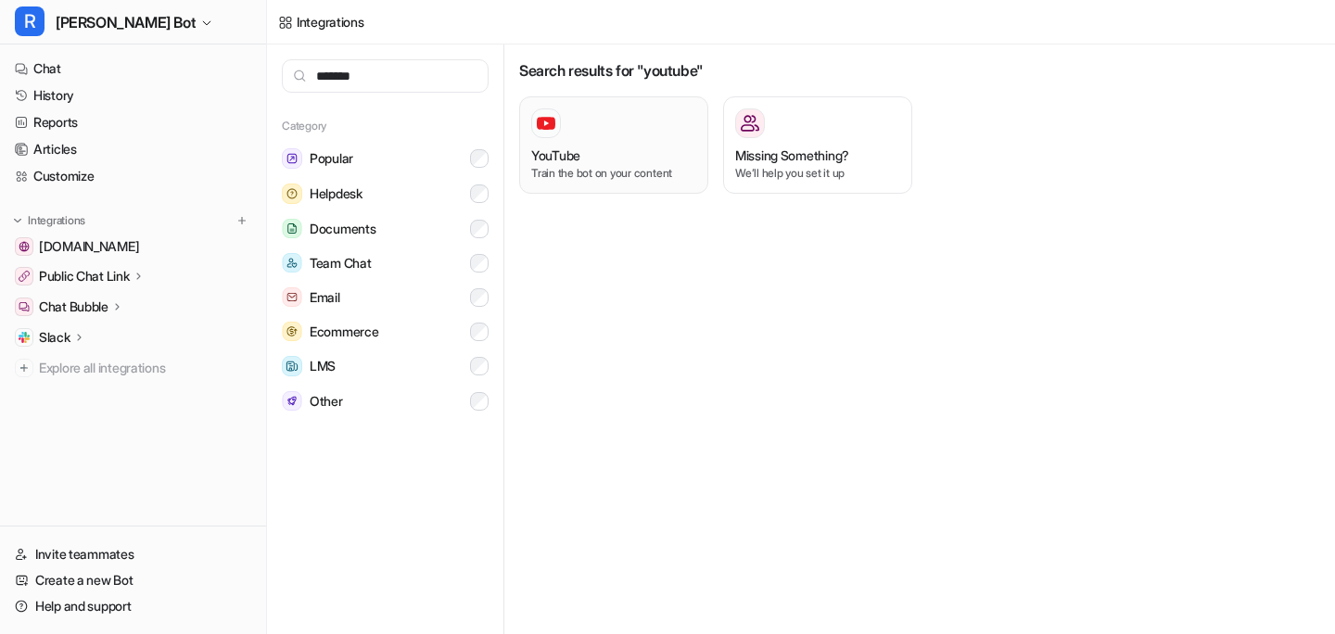
type input "*******"
click at [659, 142] on div "YouTube Train the bot on your content" at bounding box center [613, 144] width 165 height 73
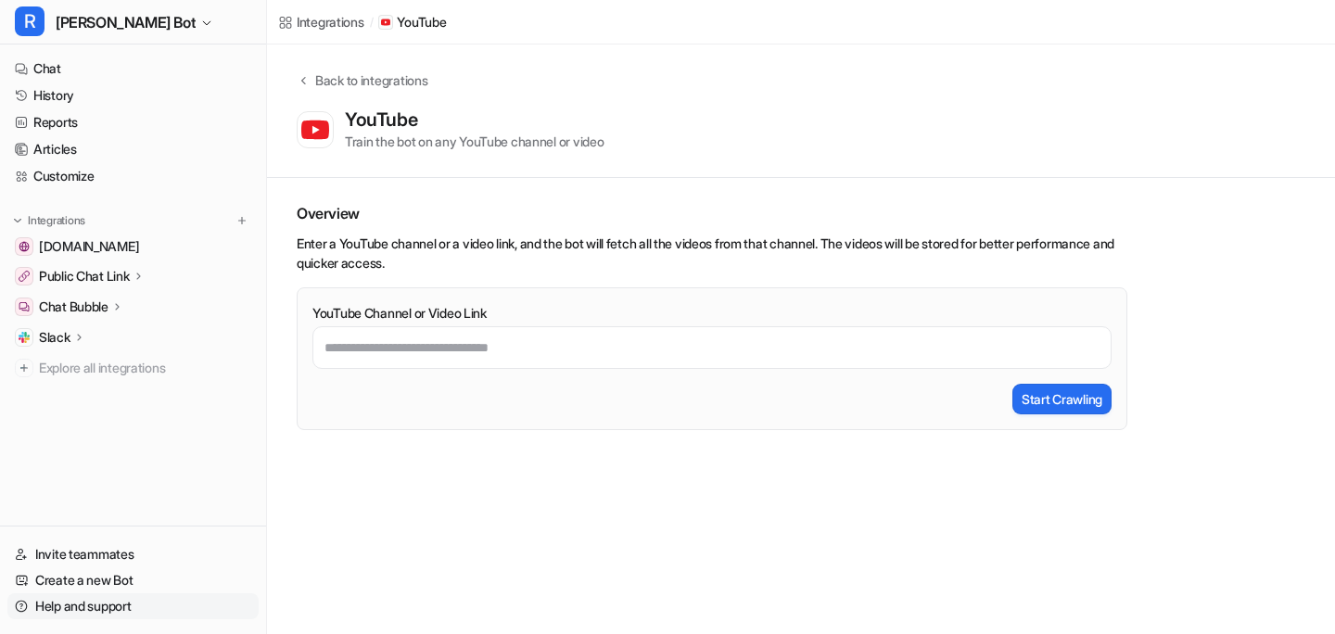
click at [95, 602] on link "Help and support" at bounding box center [132, 606] width 251 height 26
click at [795, 482] on div "Integrations / YouTube Back to integrations YouTube Train the bot on any YouTub…" at bounding box center [667, 317] width 1335 height 634
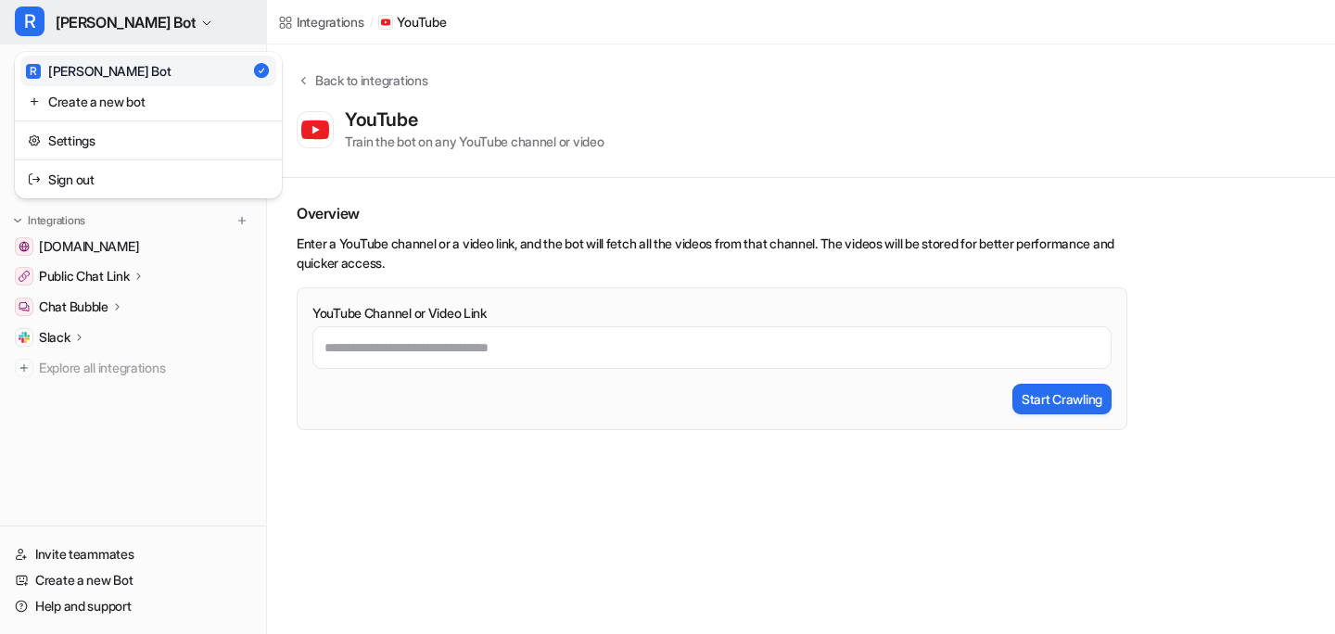
click at [88, 9] on span "[PERSON_NAME] Bot" at bounding box center [126, 22] width 140 height 26
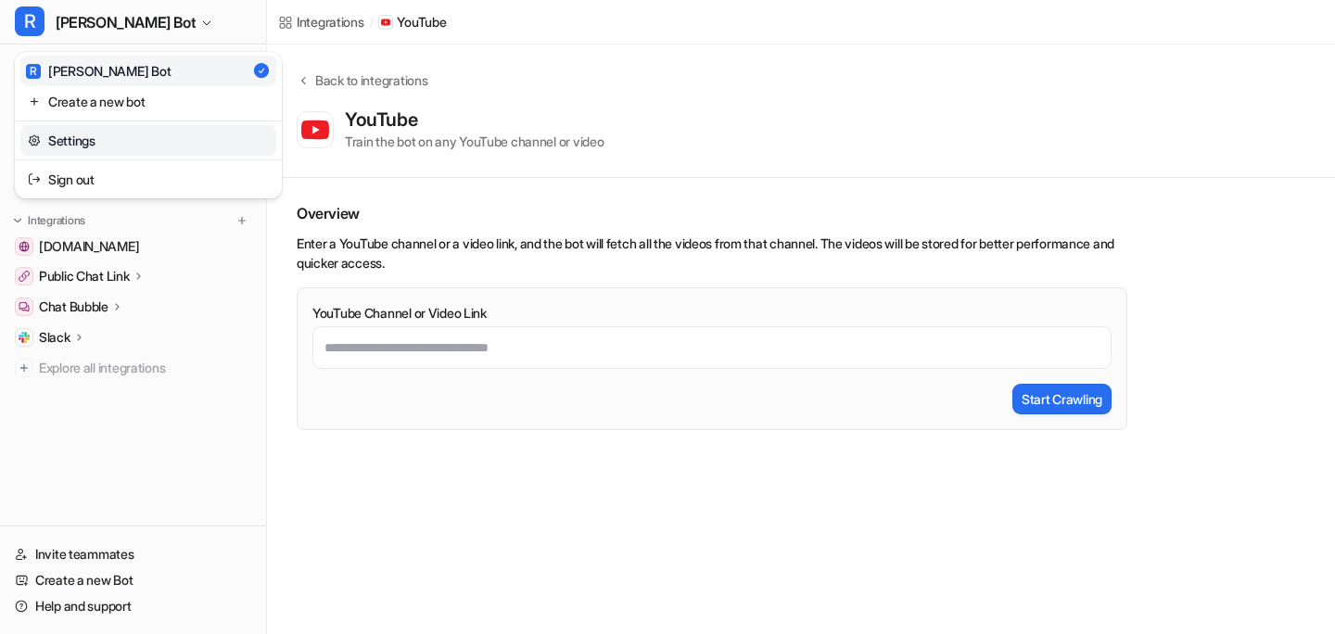
click at [89, 133] on link "Settings" at bounding box center [148, 140] width 256 height 31
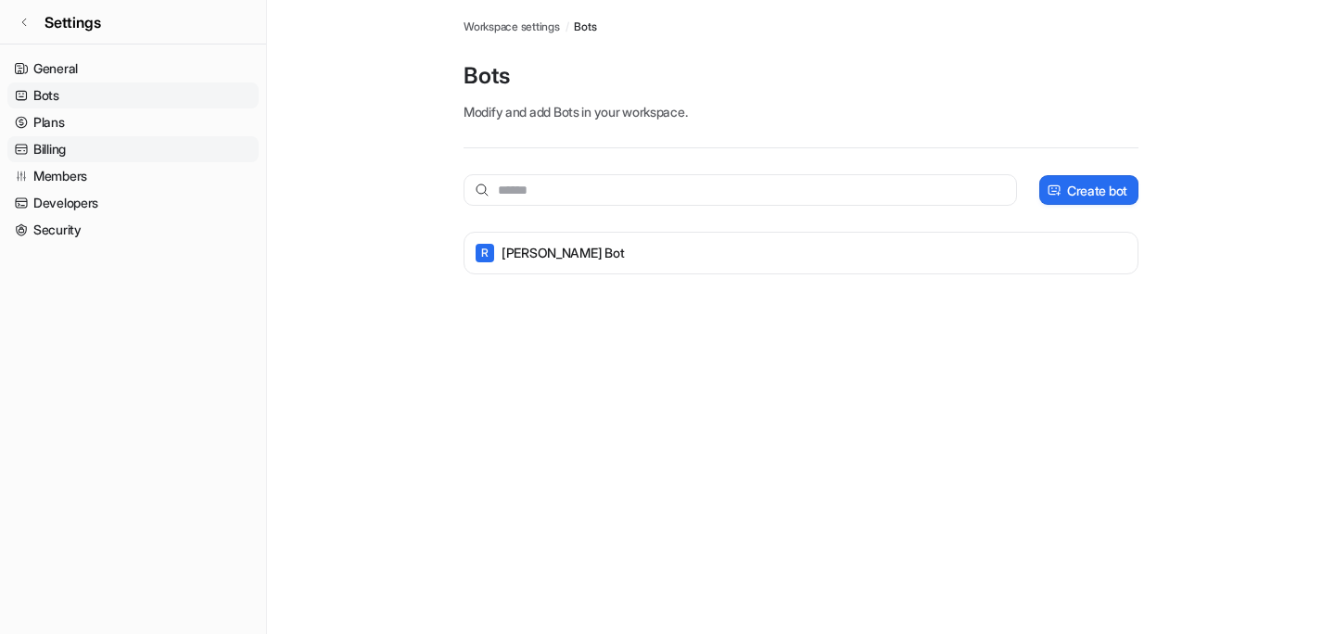
click at [79, 144] on link "Billing" at bounding box center [132, 149] width 251 height 26
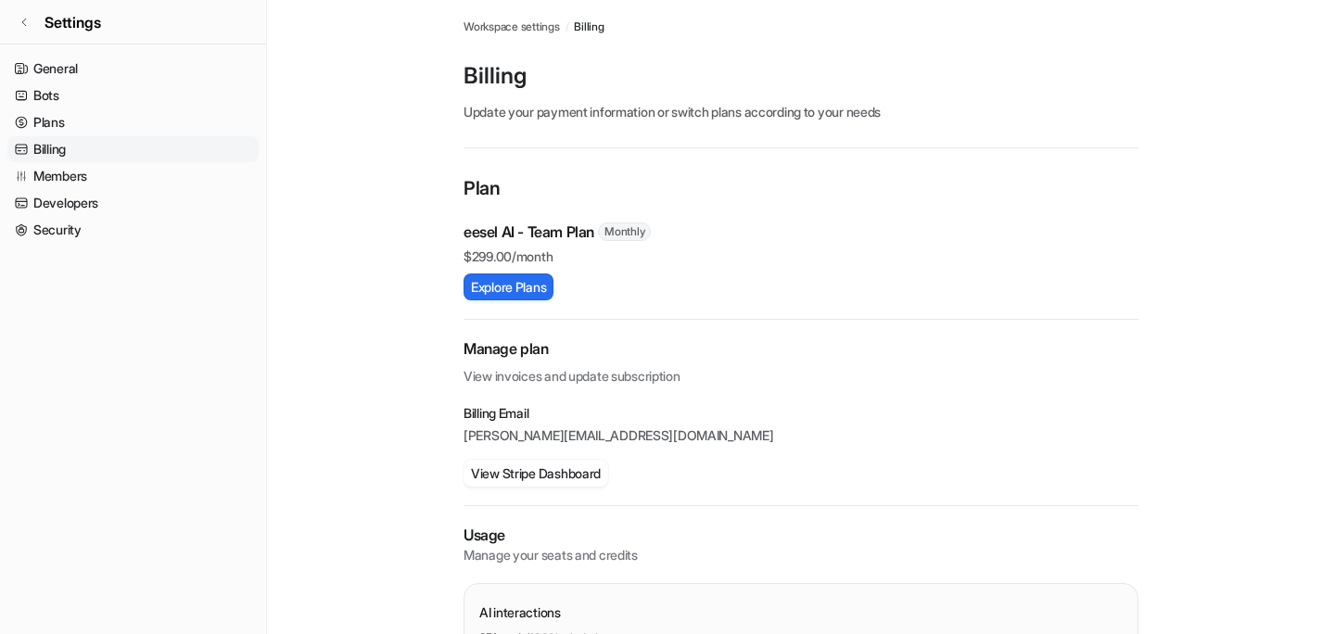
click at [543, 248] on p "$ 299.00/month" at bounding box center [800, 256] width 675 height 19
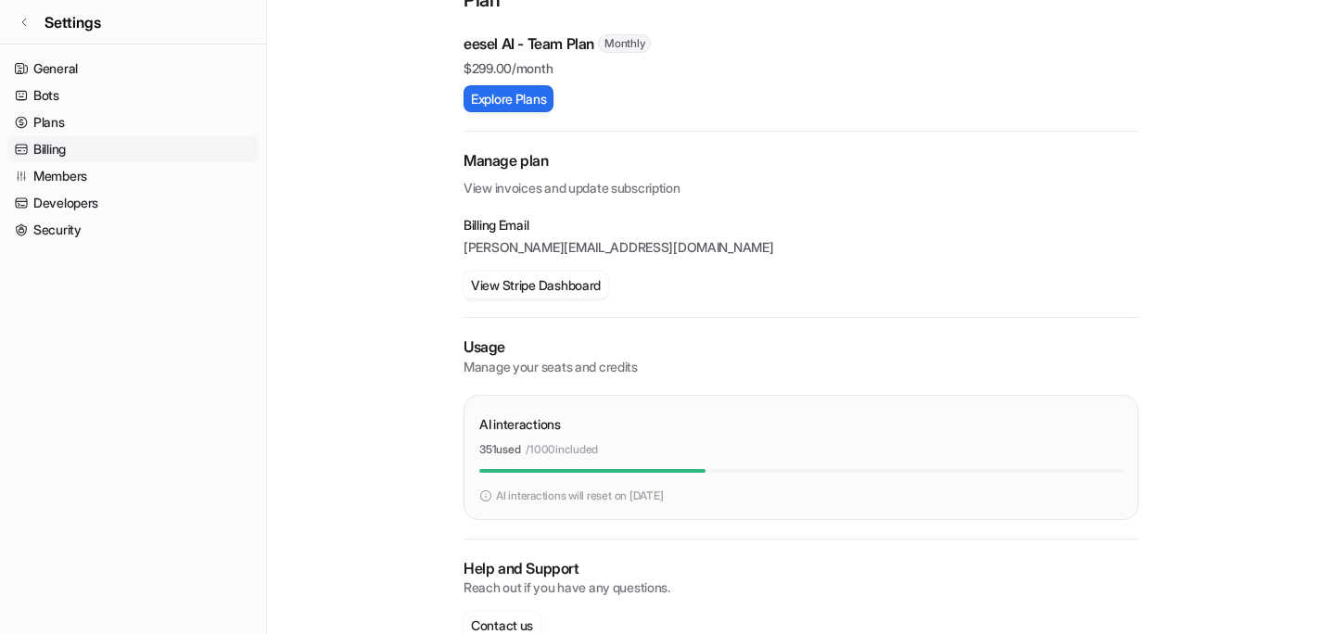
scroll to position [230, 0]
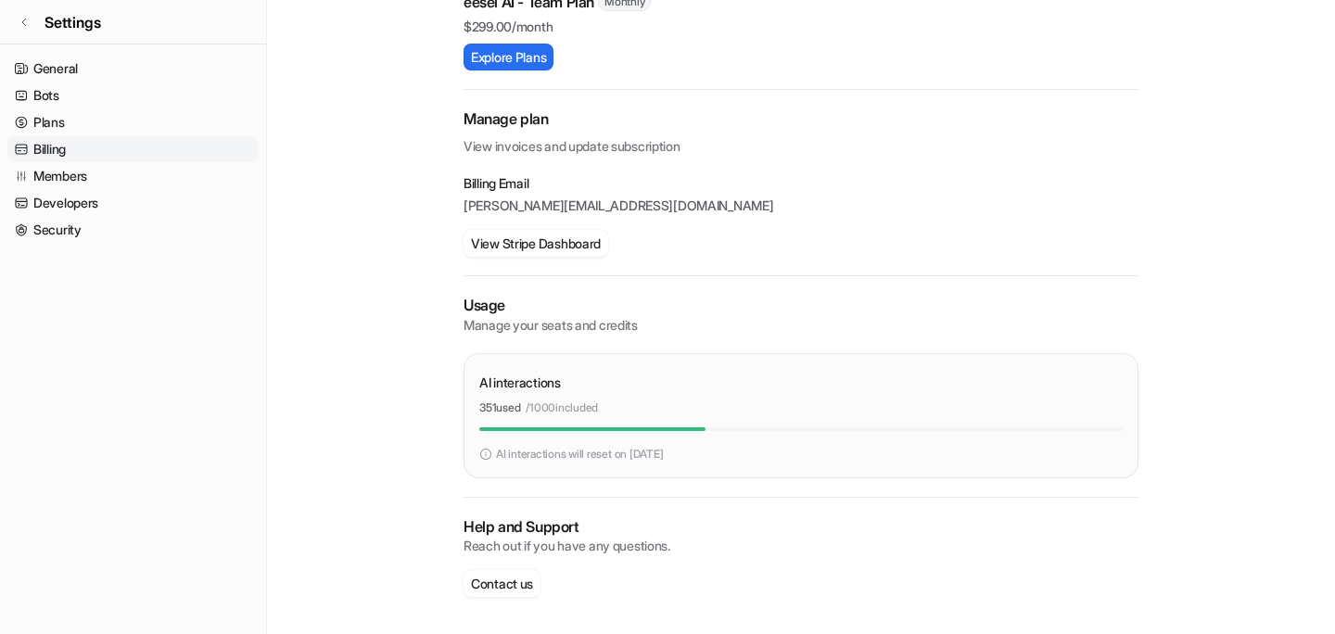
click at [545, 404] on p "/ 1000 included" at bounding box center [561, 407] width 72 height 17
click at [388, 394] on main "Workspace settings / Billing Billing Update your payment information or switch …" at bounding box center [801, 202] width 1068 height 864
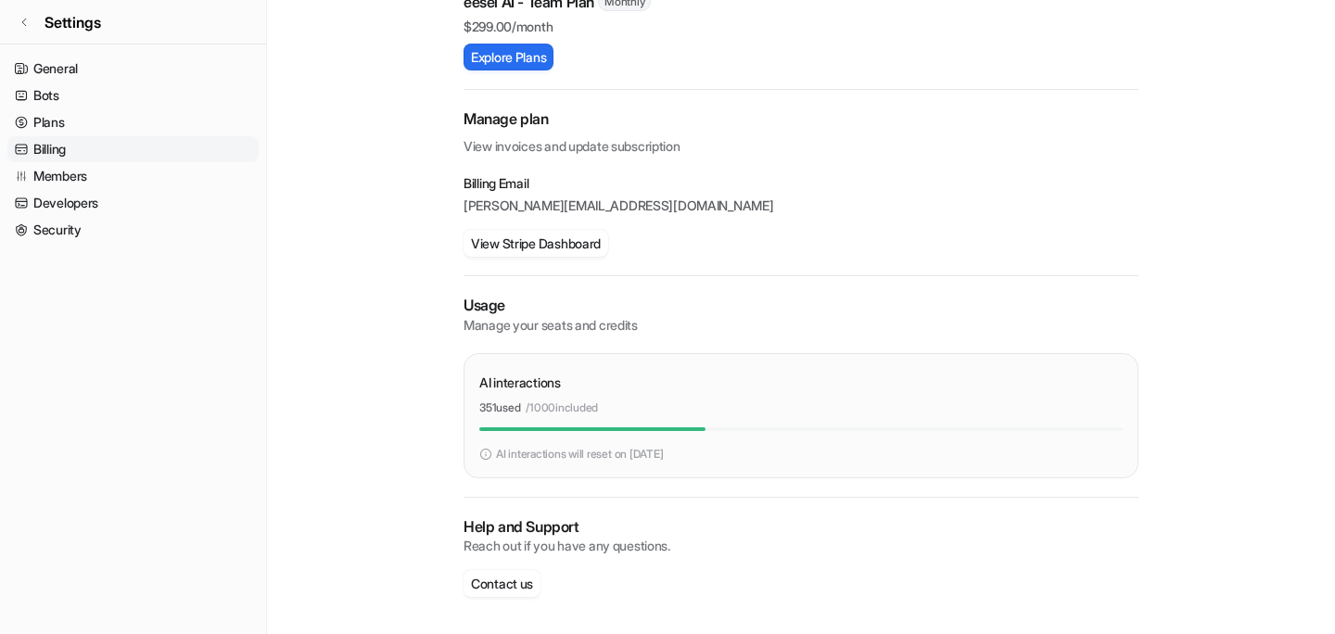
drag, startPoint x: 631, startPoint y: 410, endPoint x: 535, endPoint y: 402, distance: 96.7
click at [535, 402] on div "351 used / 1000 included" at bounding box center [800, 407] width 643 height 17
click at [636, 409] on div "351 used / 1000 included" at bounding box center [800, 407] width 643 height 17
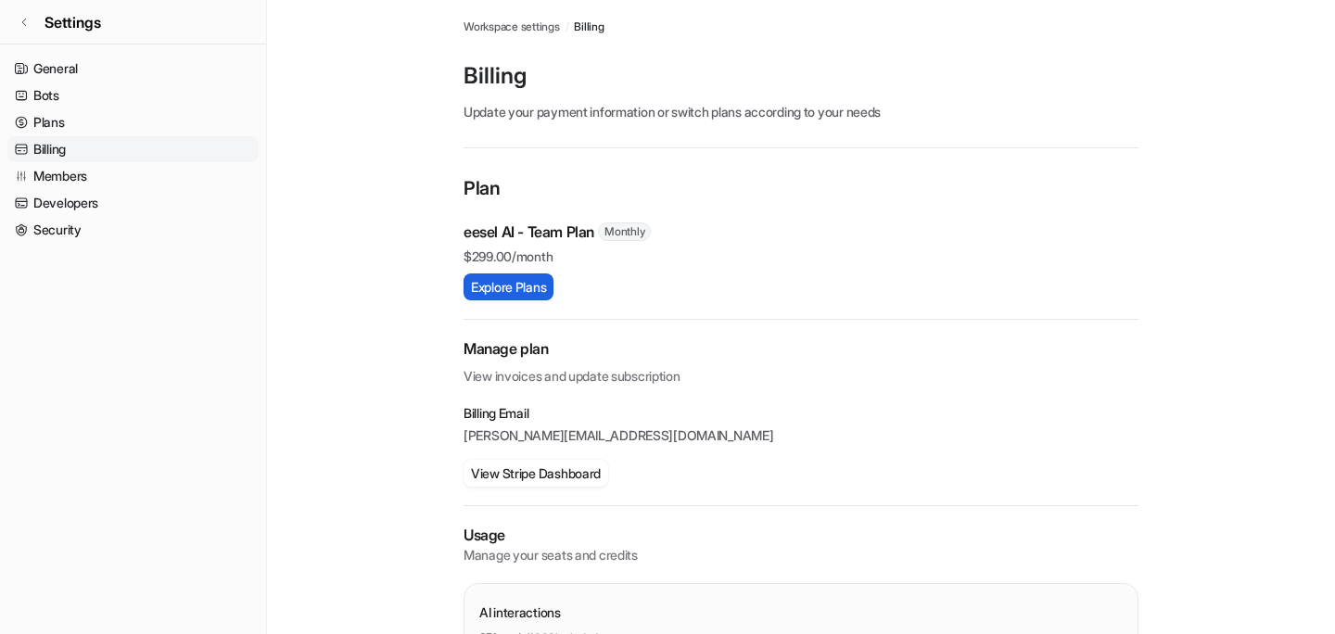
click at [502, 283] on button "Explore Plans" at bounding box center [508, 286] width 90 height 27
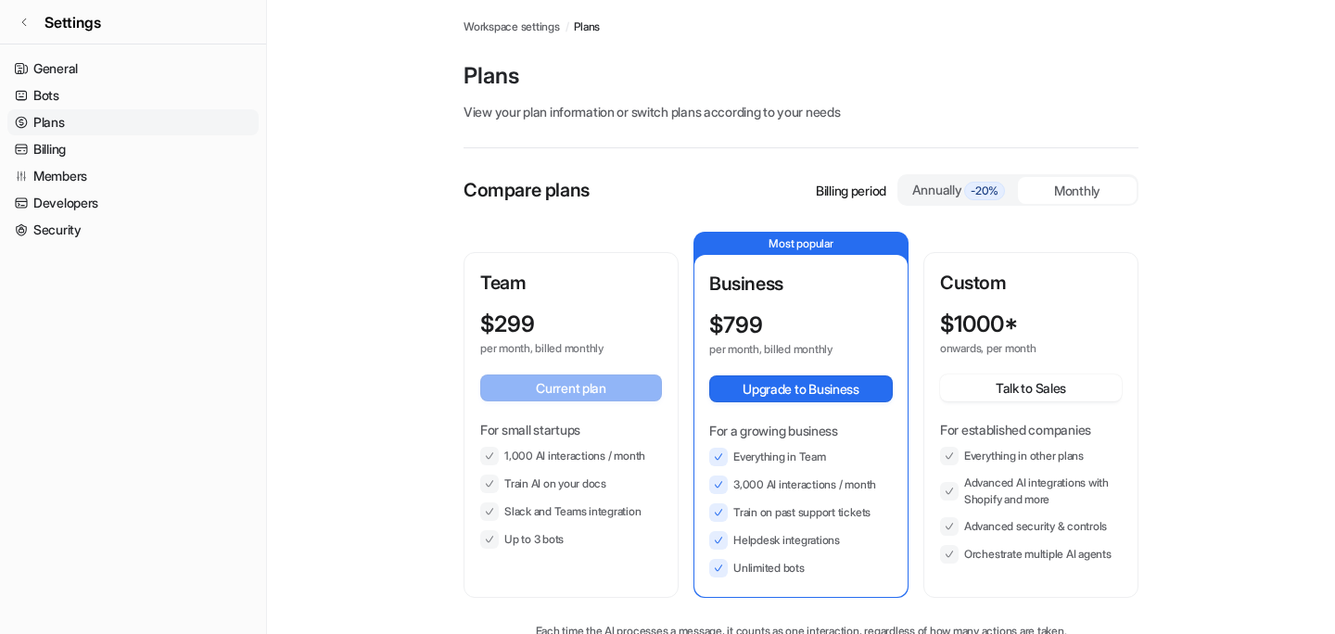
scroll to position [86, 0]
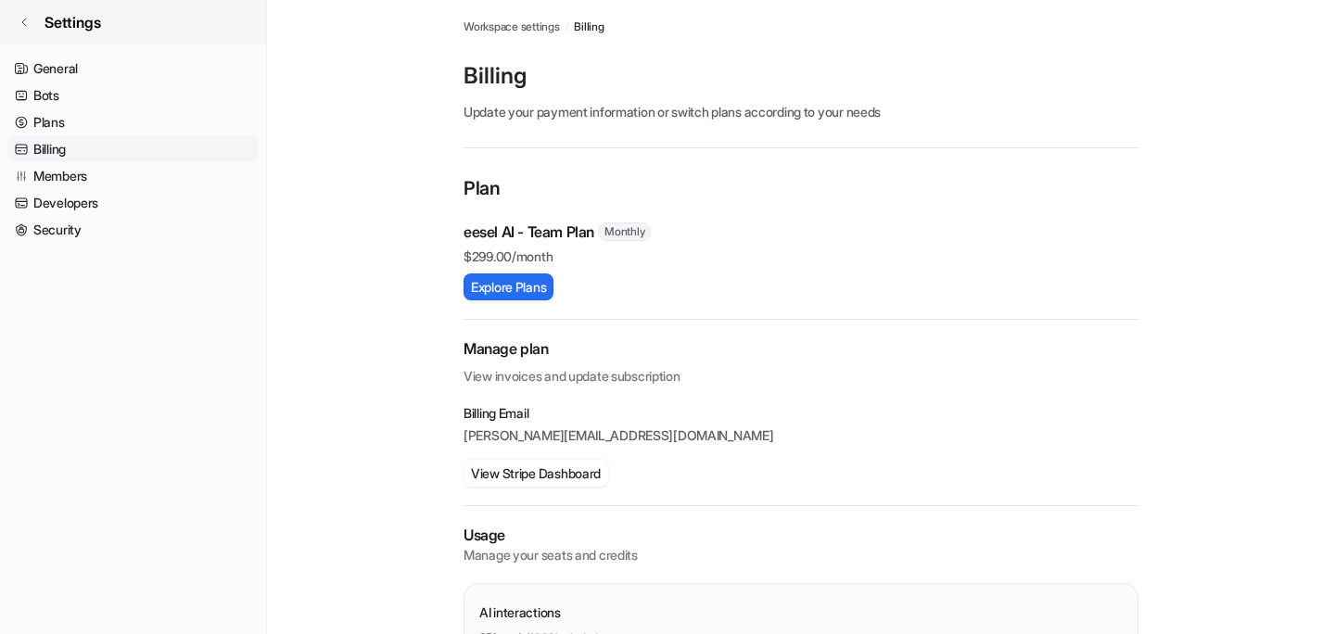
click at [42, 15] on link "Settings" at bounding box center [133, 22] width 266 height 44
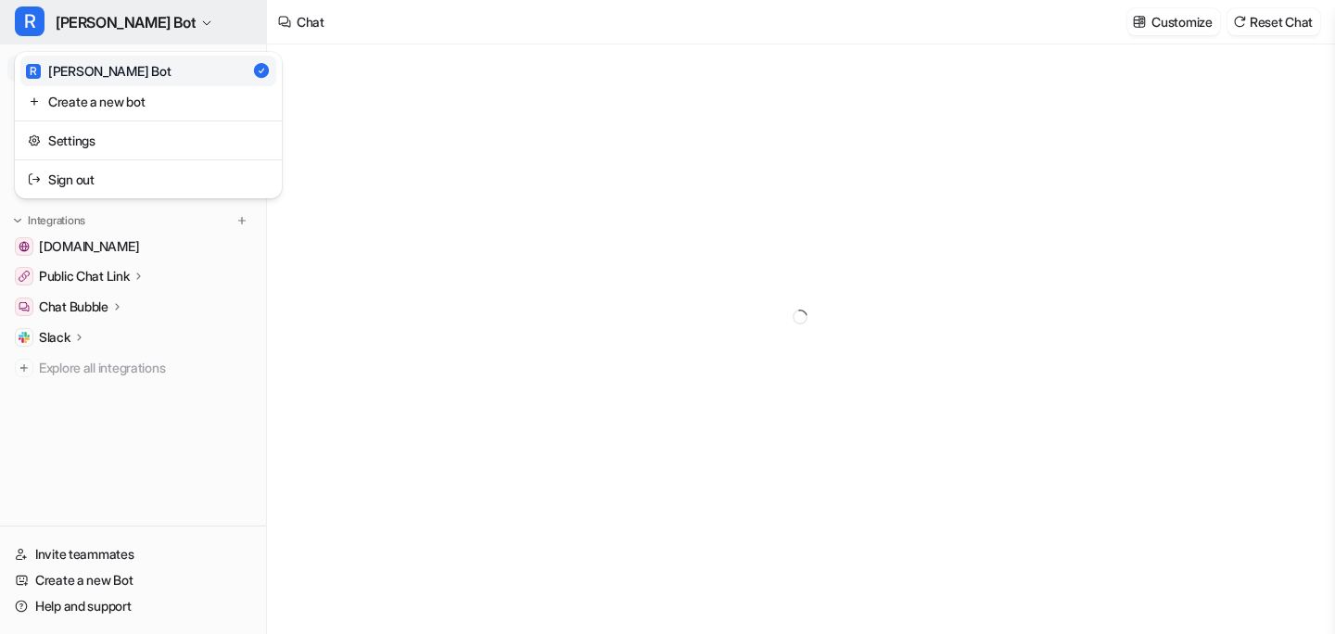
click at [101, 24] on span "[PERSON_NAME] Bot" at bounding box center [126, 22] width 140 height 26
type textarea "**********"
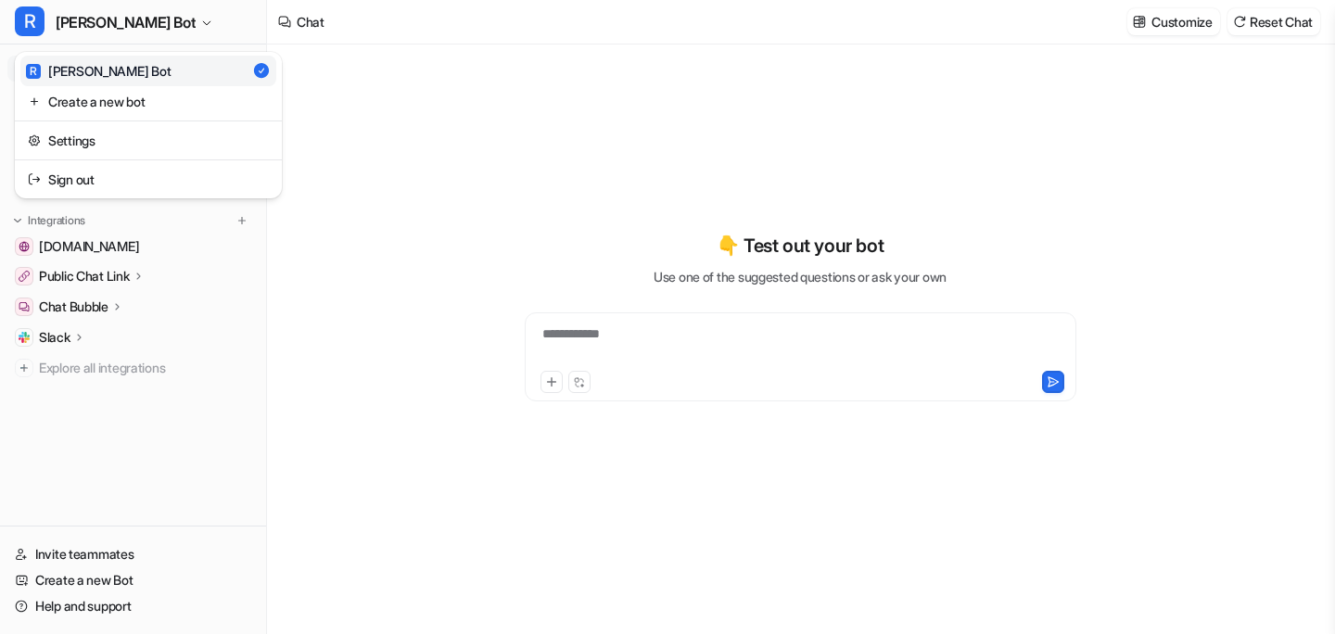
click at [458, 139] on div "**********" at bounding box center [667, 317] width 1335 height 634
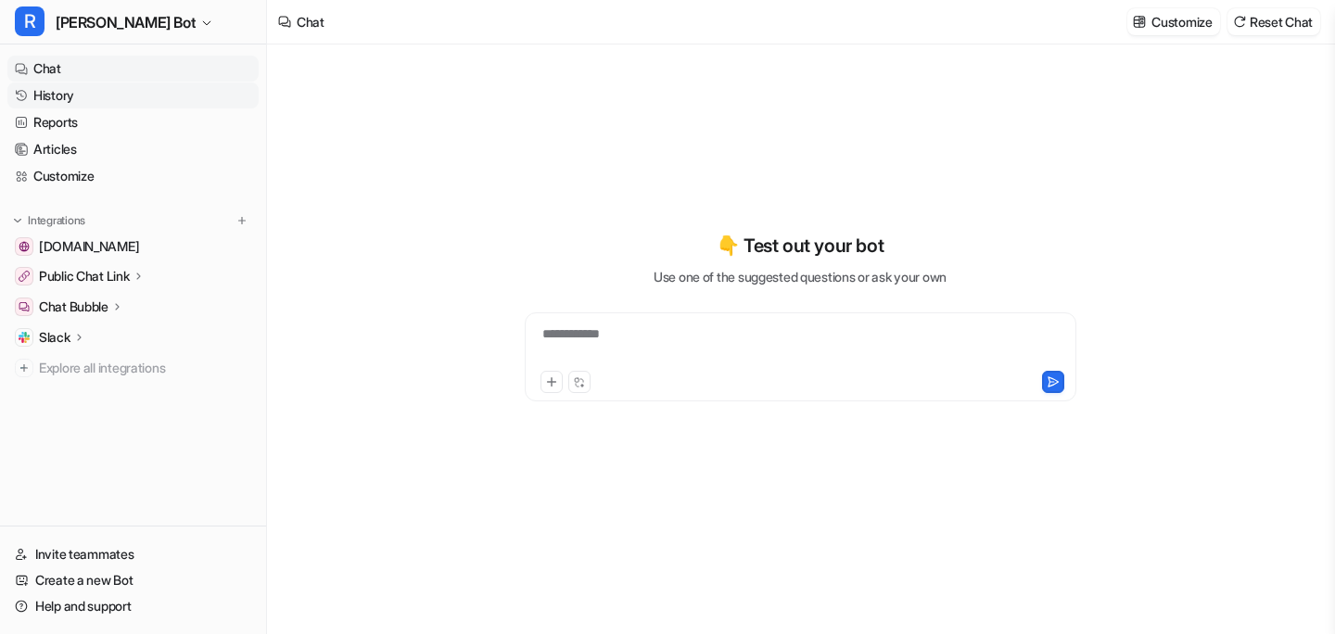
click at [57, 88] on link "History" at bounding box center [132, 95] width 251 height 26
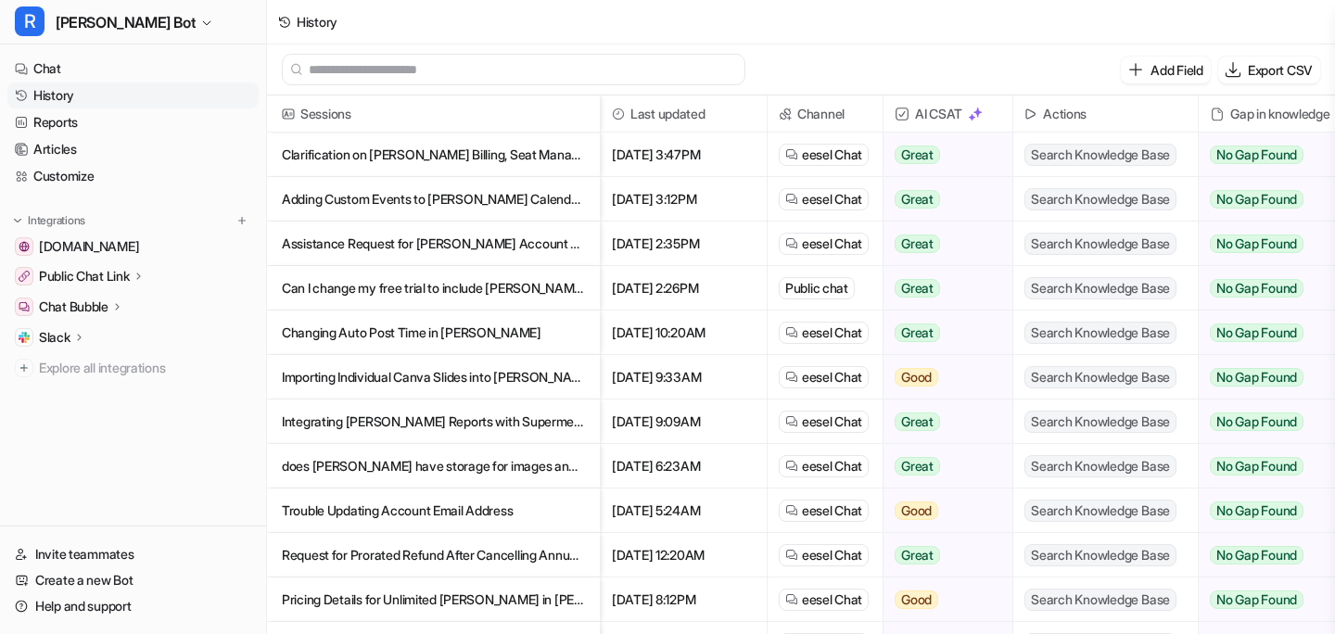
click at [381, 157] on p "Clarification on [PERSON_NAME] Billing, Seat Management, and Usage Charges" at bounding box center [433, 155] width 303 height 44
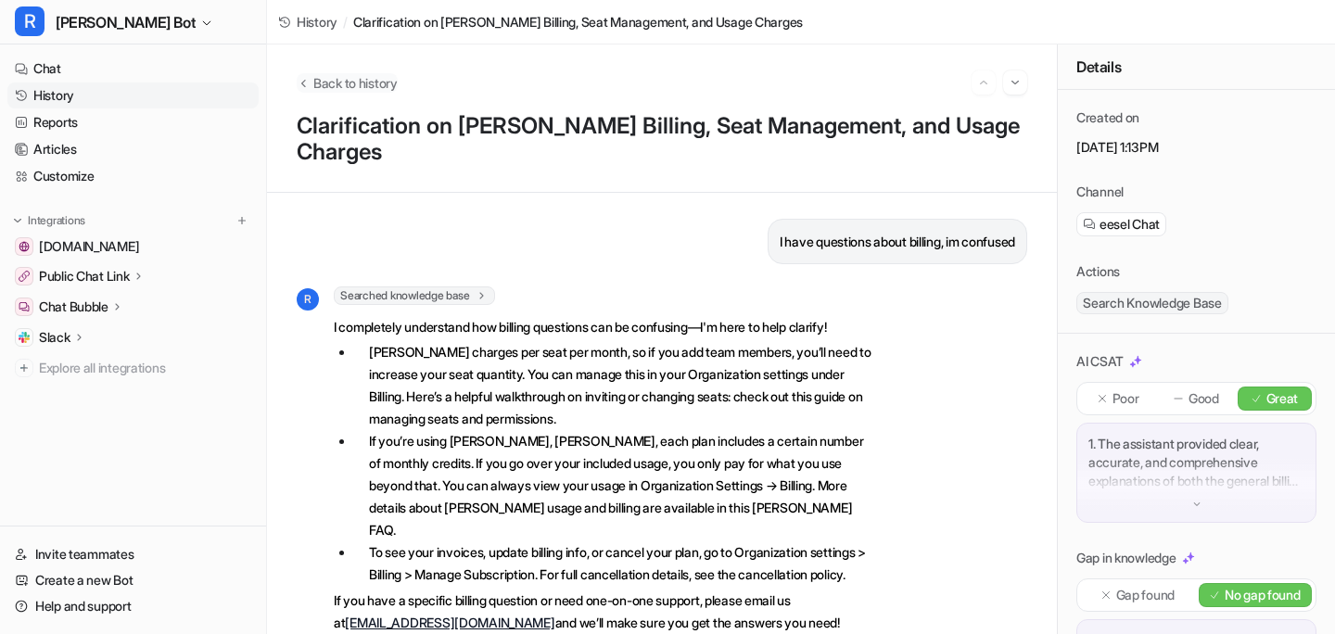
click at [360, 78] on span "Back to history" at bounding box center [355, 82] width 84 height 19
